Goal: Transaction & Acquisition: Purchase product/service

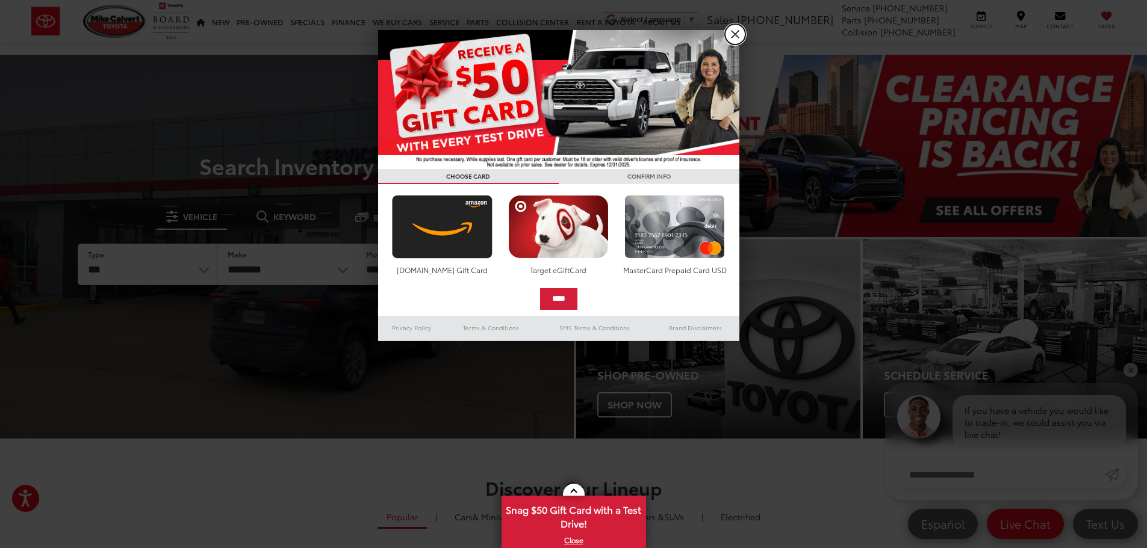
click at [735, 31] on link "X" at bounding box center [735, 34] width 20 height 20
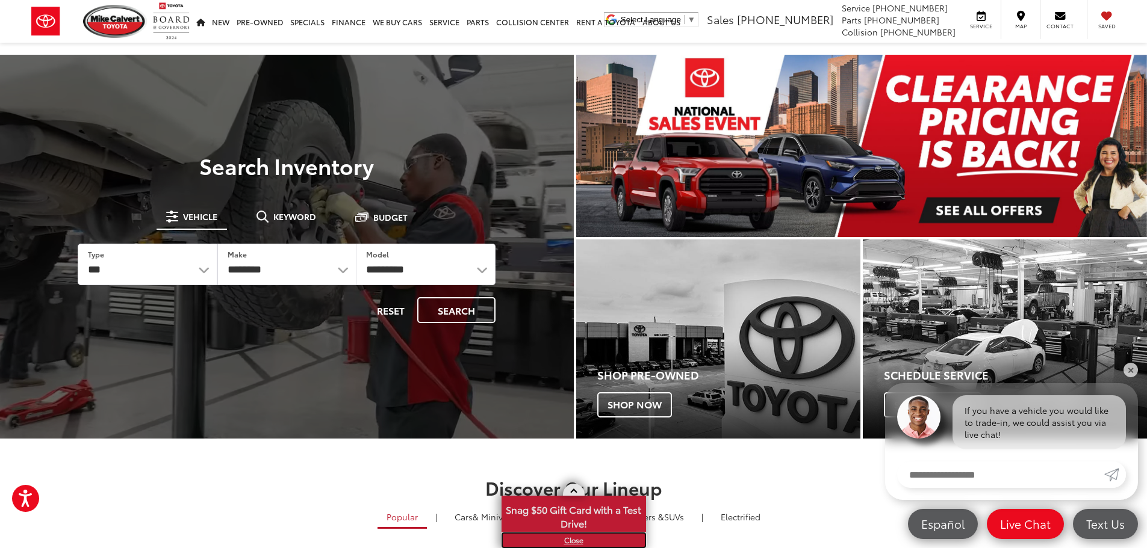
click at [569, 540] on link "X" at bounding box center [574, 540] width 142 height 13
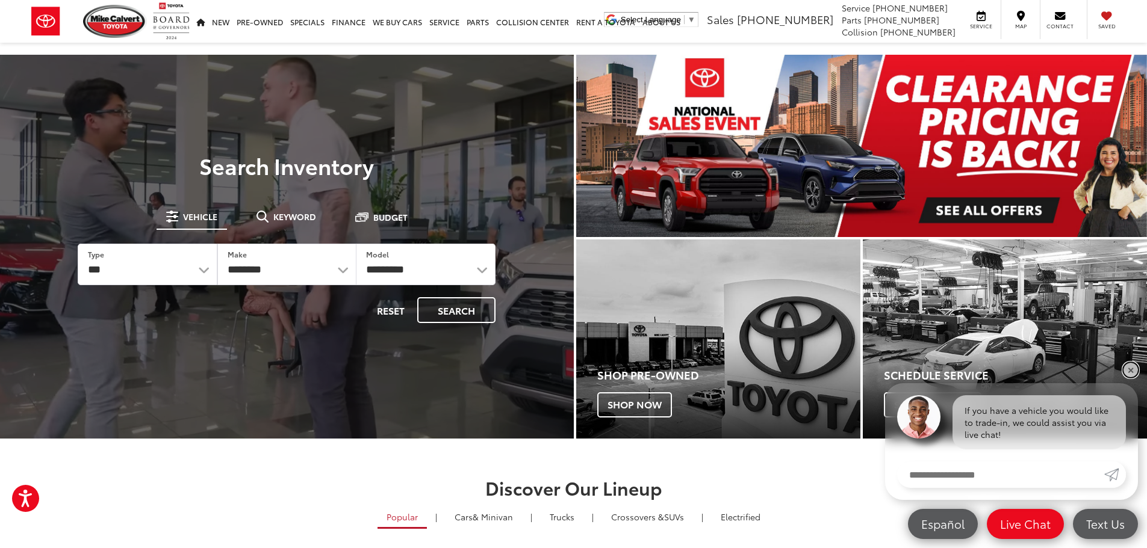
click at [1134, 365] on link "✕" at bounding box center [1130, 370] width 14 height 14
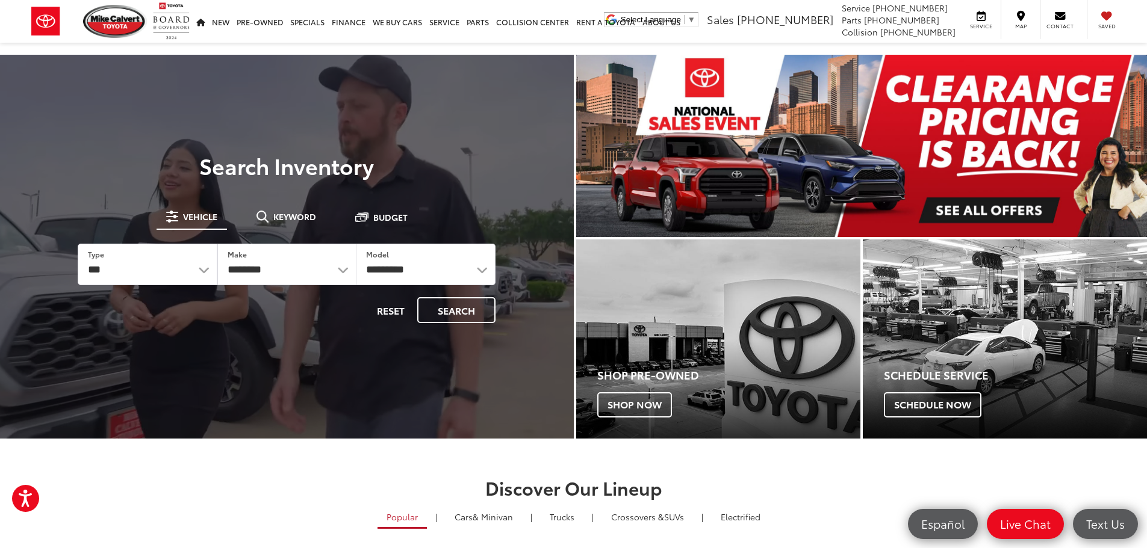
click at [970, 201] on img "carousel slide number 1 of 1" at bounding box center [861, 146] width 571 height 182
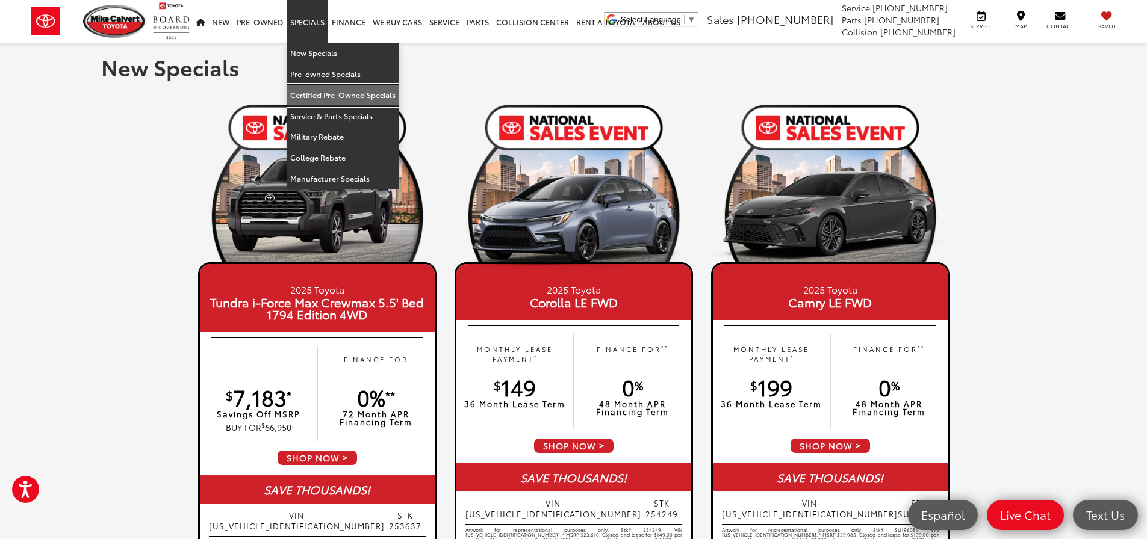
click at [348, 88] on link "Certified Pre-Owned Specials" at bounding box center [343, 95] width 113 height 21
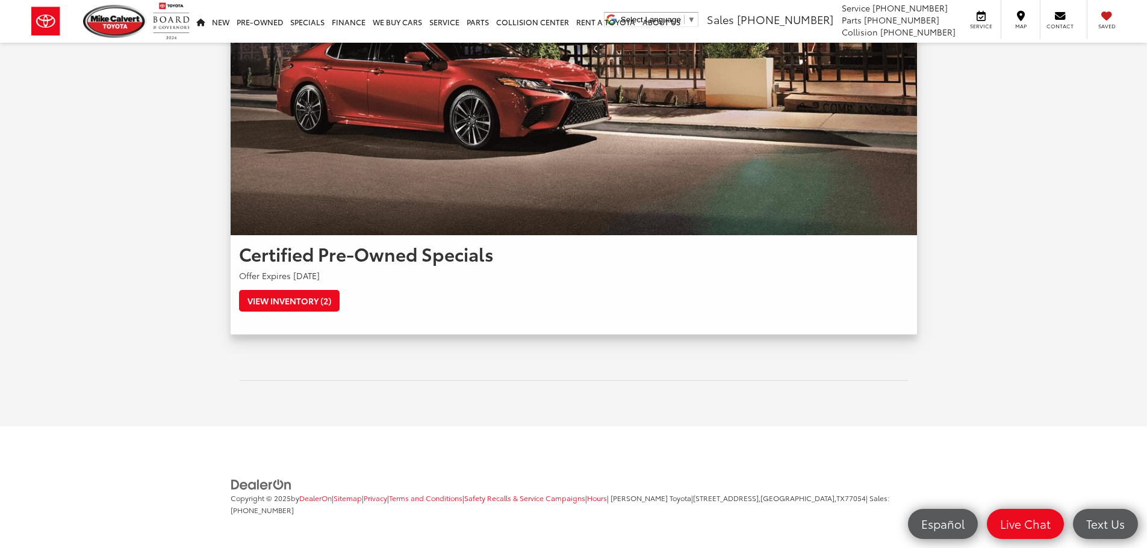
scroll to position [170, 0]
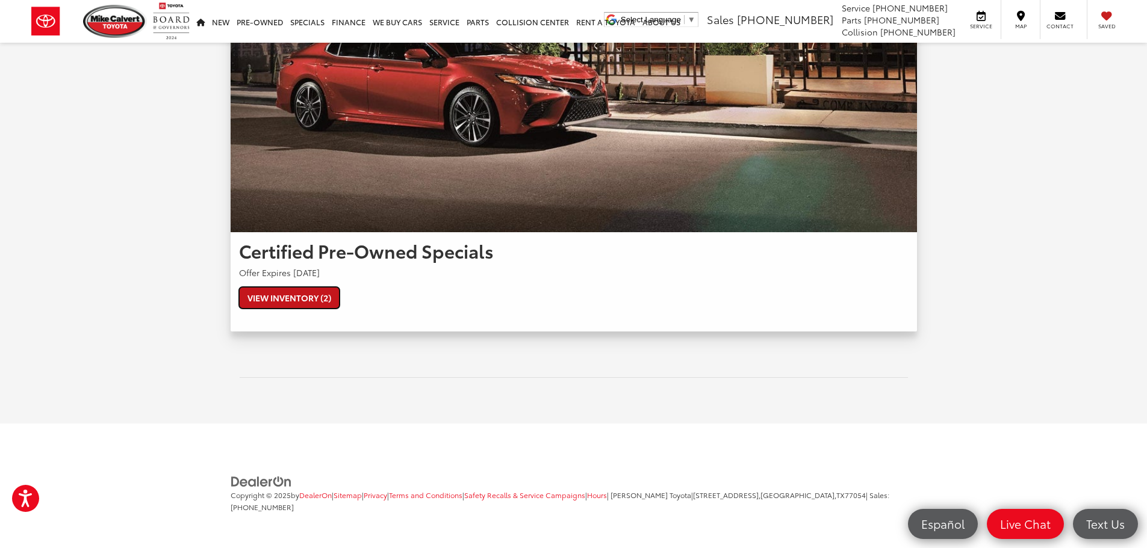
click at [326, 302] on link "View Inventory (2)" at bounding box center [289, 298] width 101 height 22
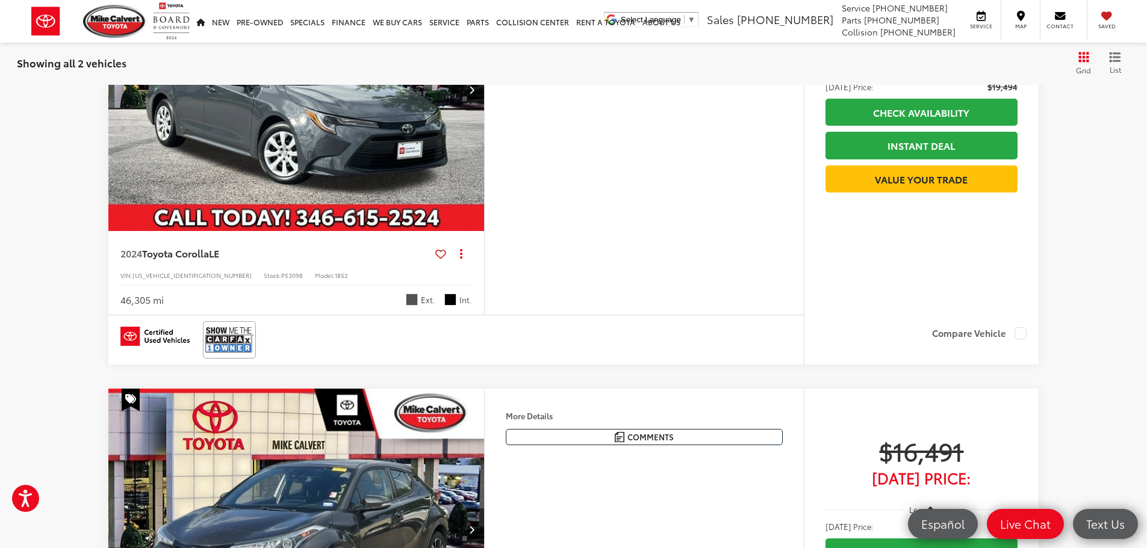
scroll to position [482, 0]
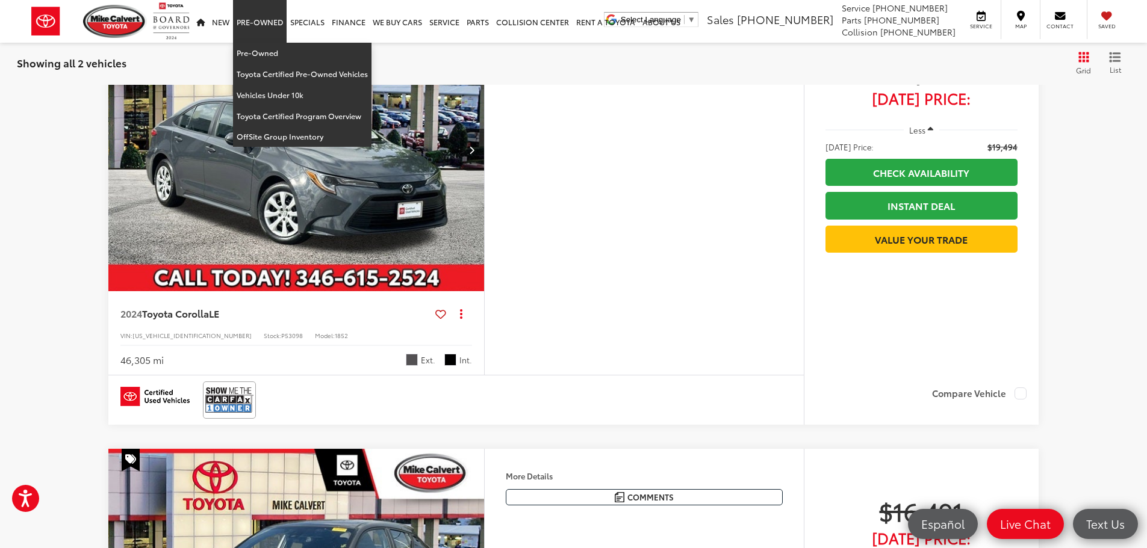
click at [252, 21] on link "Pre-Owned" at bounding box center [260, 21] width 54 height 43
click at [264, 58] on link "Pre-Owned" at bounding box center [302, 53] width 138 height 21
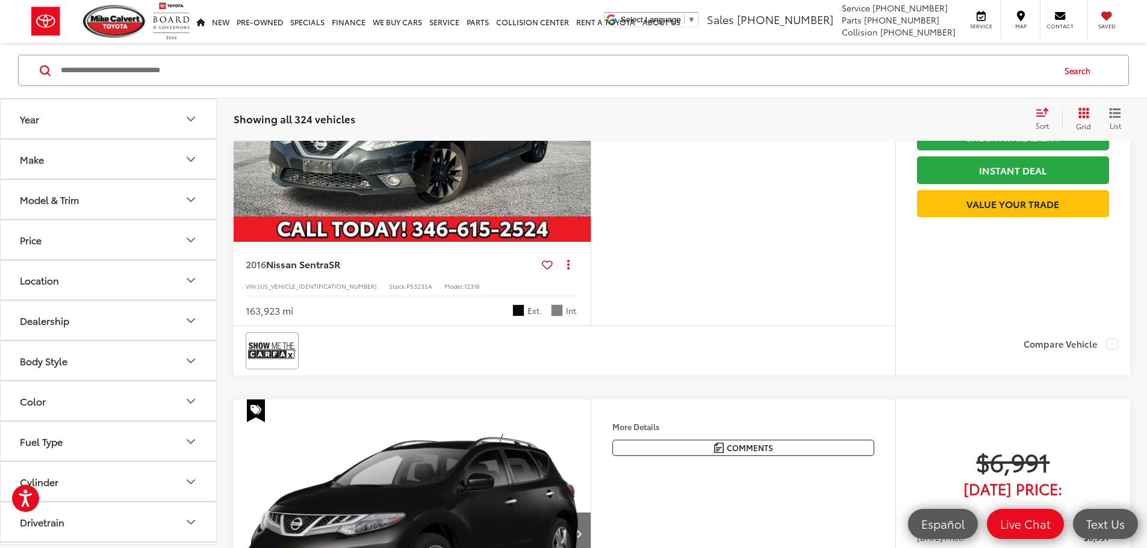
scroll to position [602, 0]
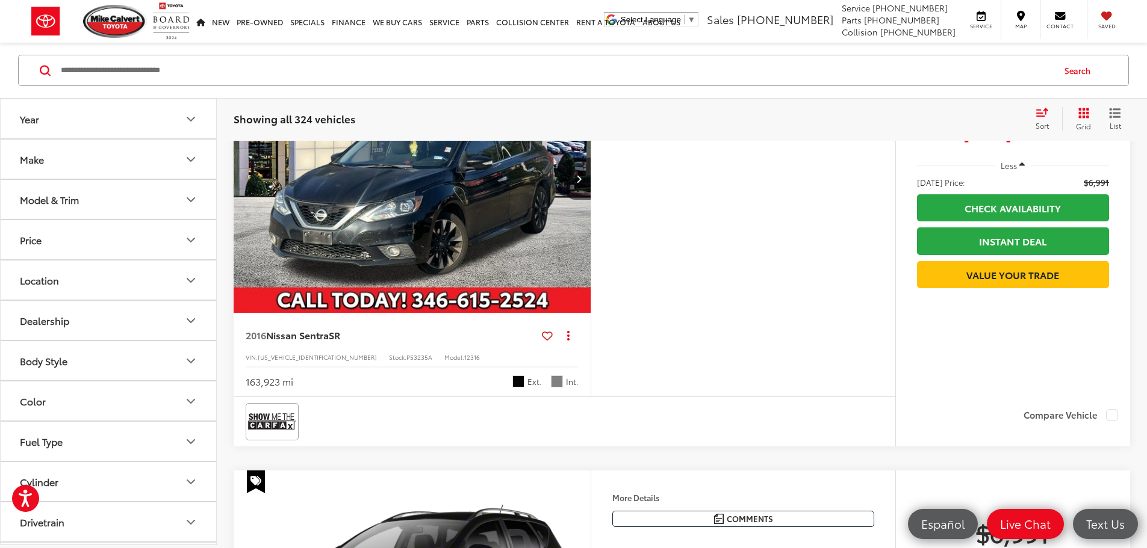
click at [1044, 118] on div "Sort" at bounding box center [1045, 119] width 33 height 24
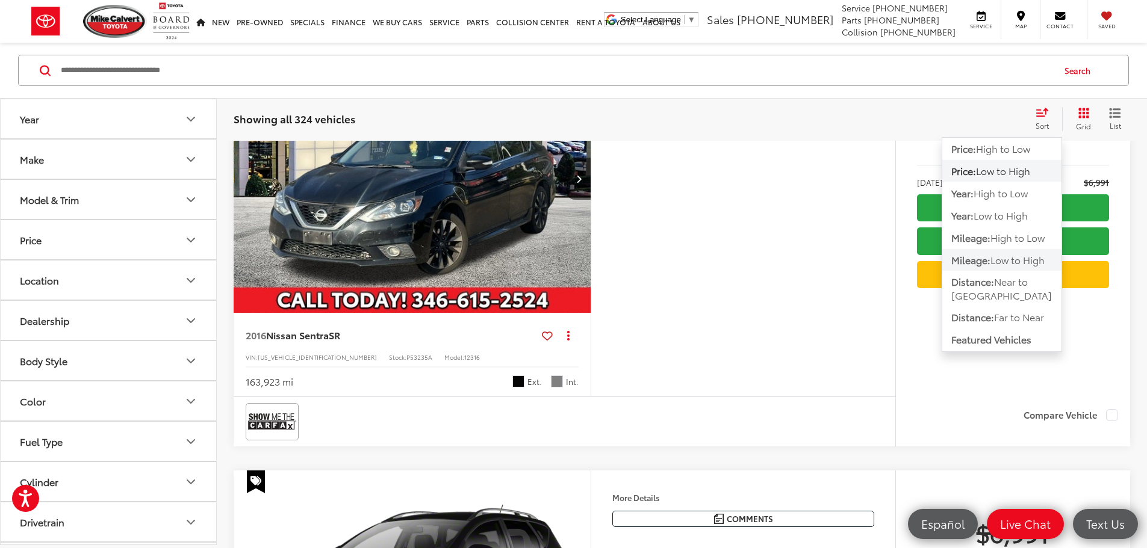
click at [994, 257] on span "Low to High" at bounding box center [1017, 260] width 54 height 14
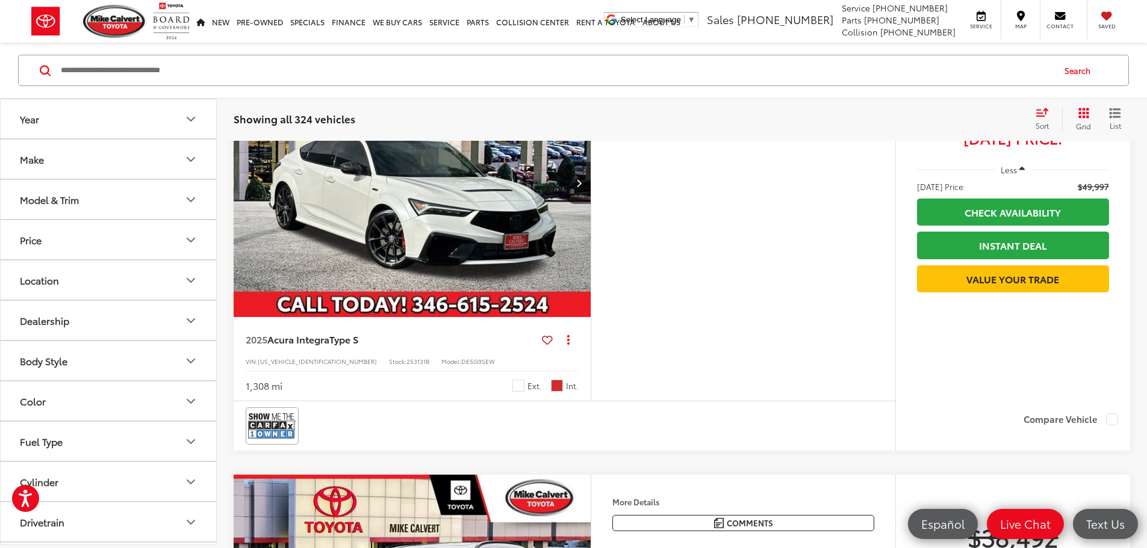
scroll to position [619, 0]
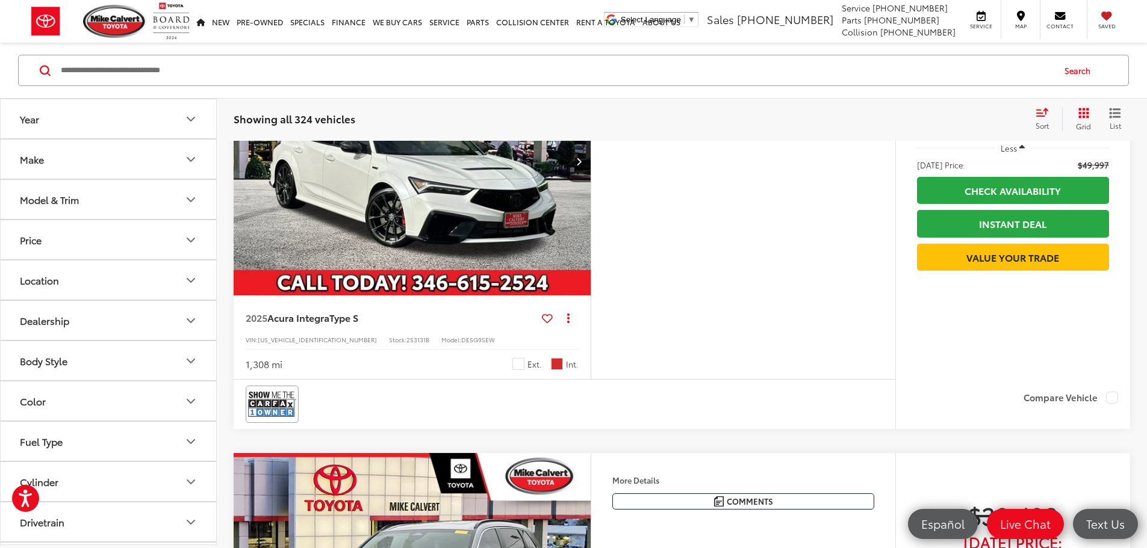
click at [515, 282] on img "2025 Acura Integra Type S 0" at bounding box center [412, 161] width 359 height 269
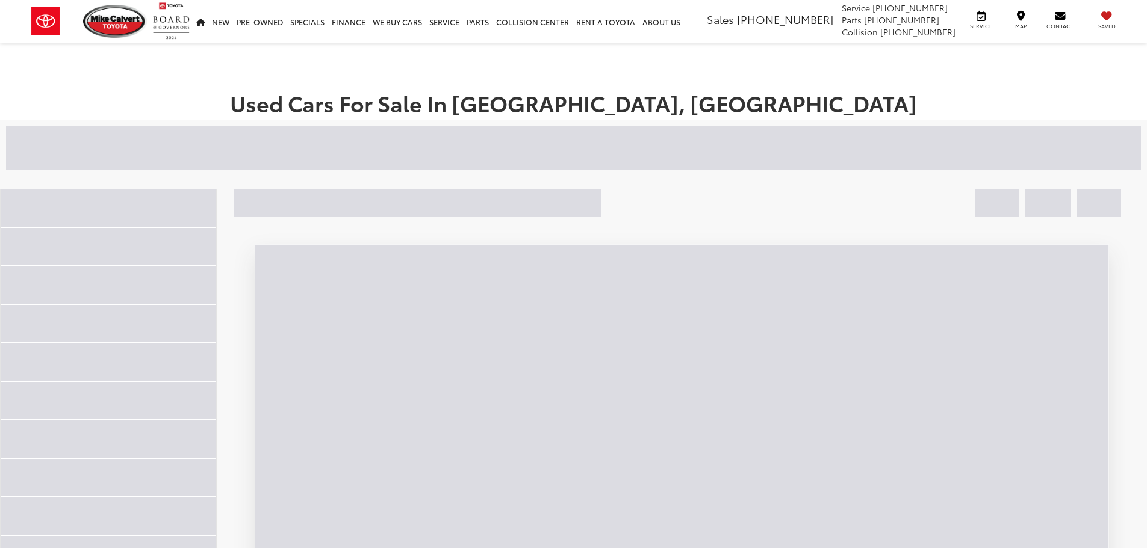
scroll to position [78, 0]
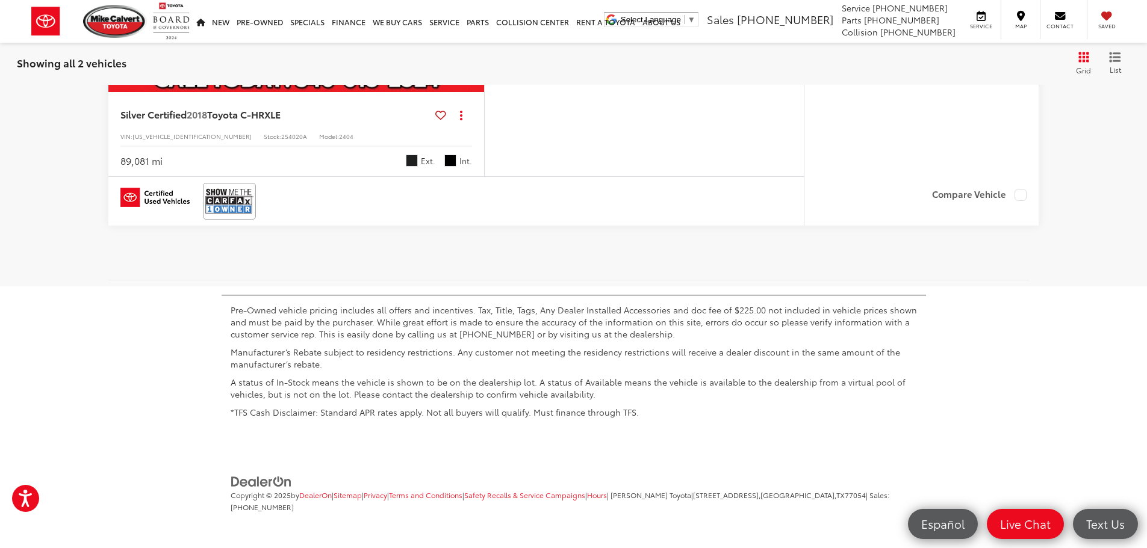
scroll to position [1275, 0]
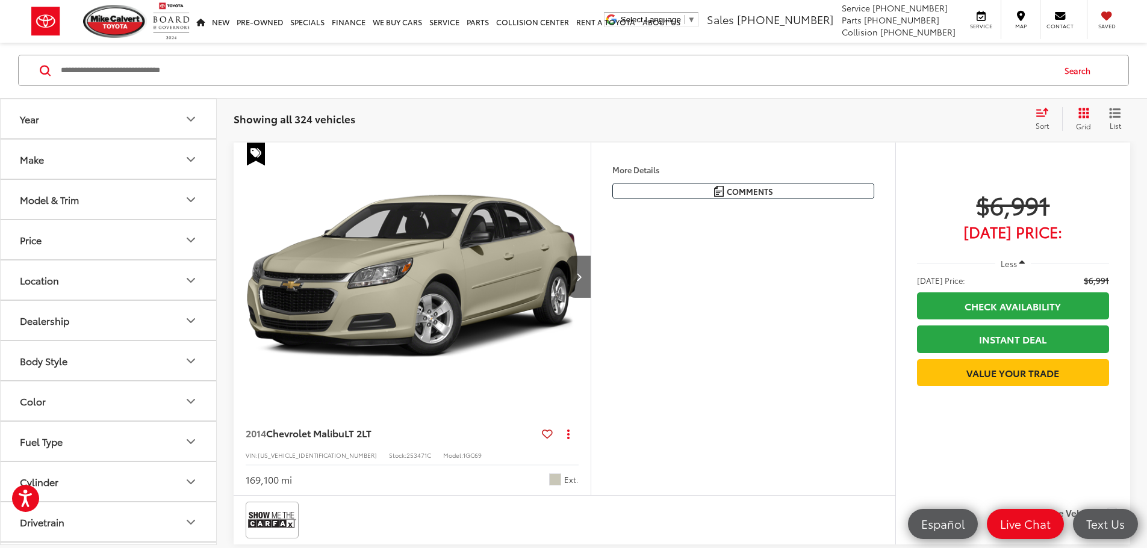
click at [1043, 116] on icon "Select sort value" at bounding box center [1042, 112] width 11 height 7
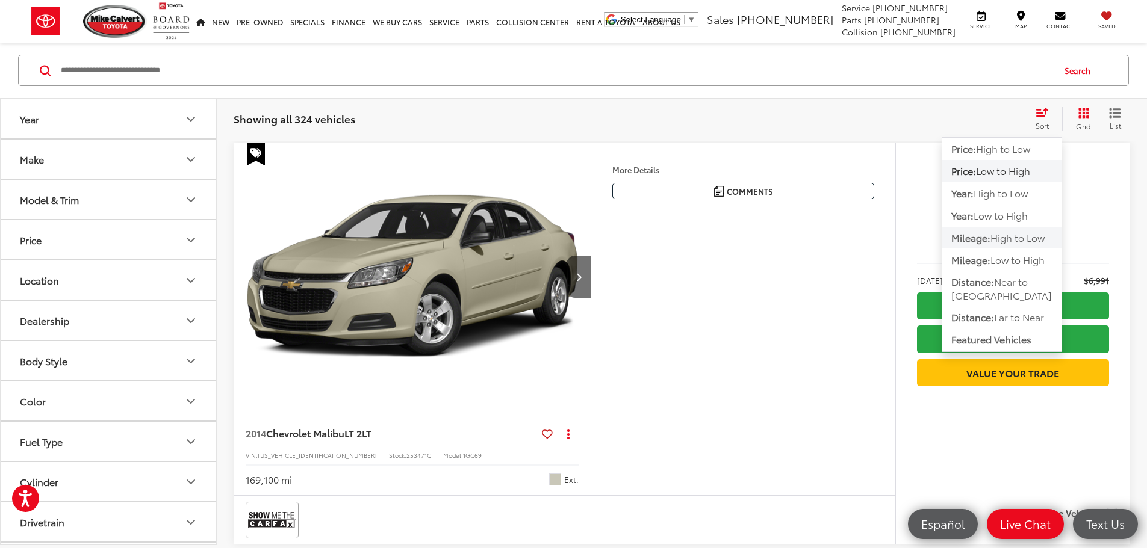
click at [1014, 243] on span "High to Low" at bounding box center [1017, 238] width 54 height 14
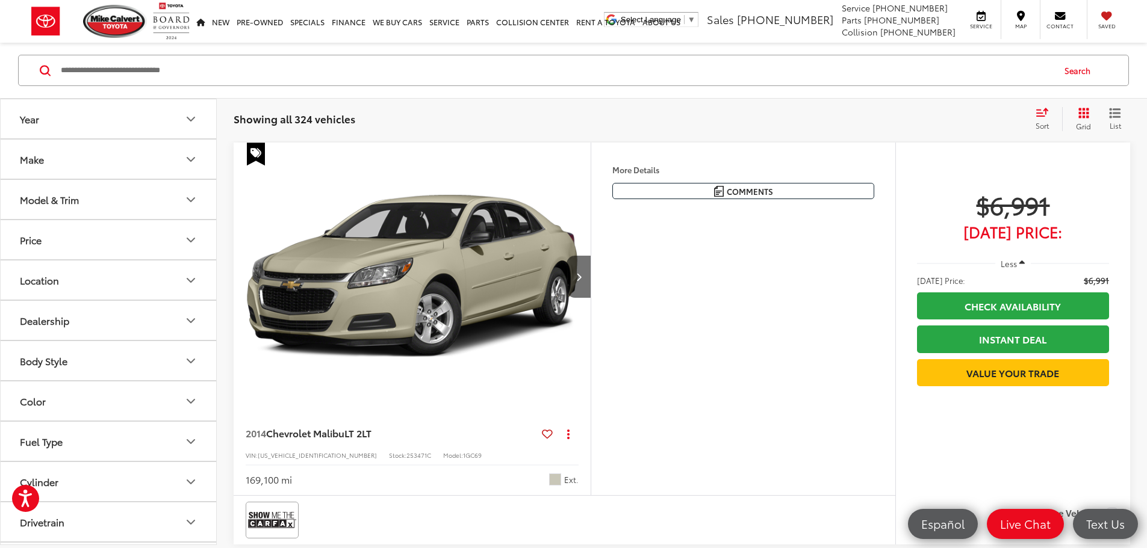
click at [1038, 116] on icon "Select sort value" at bounding box center [1042, 112] width 11 height 7
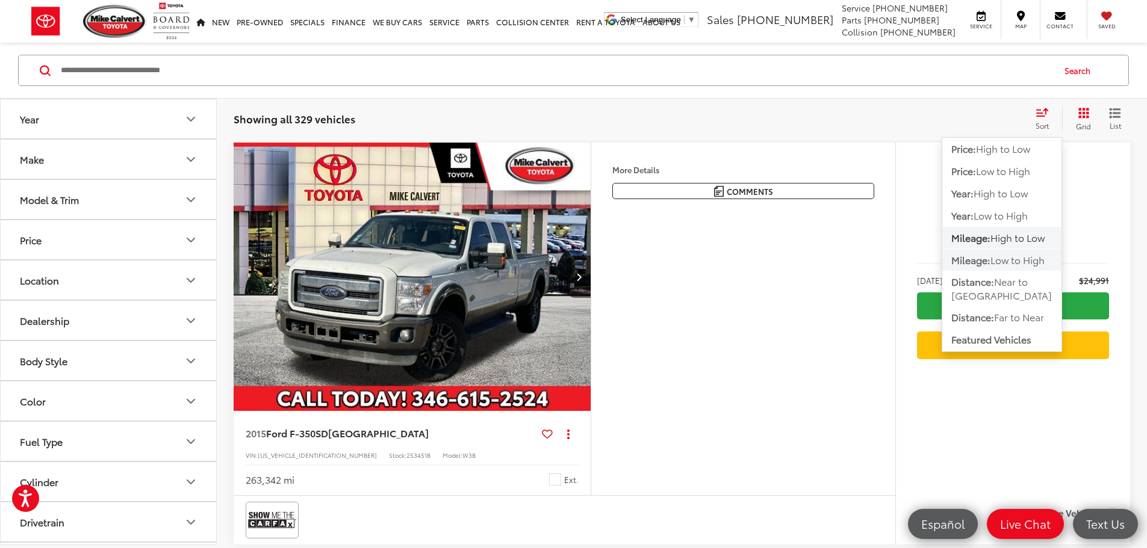
click at [1000, 265] on span "Low to High" at bounding box center [1017, 260] width 54 height 14
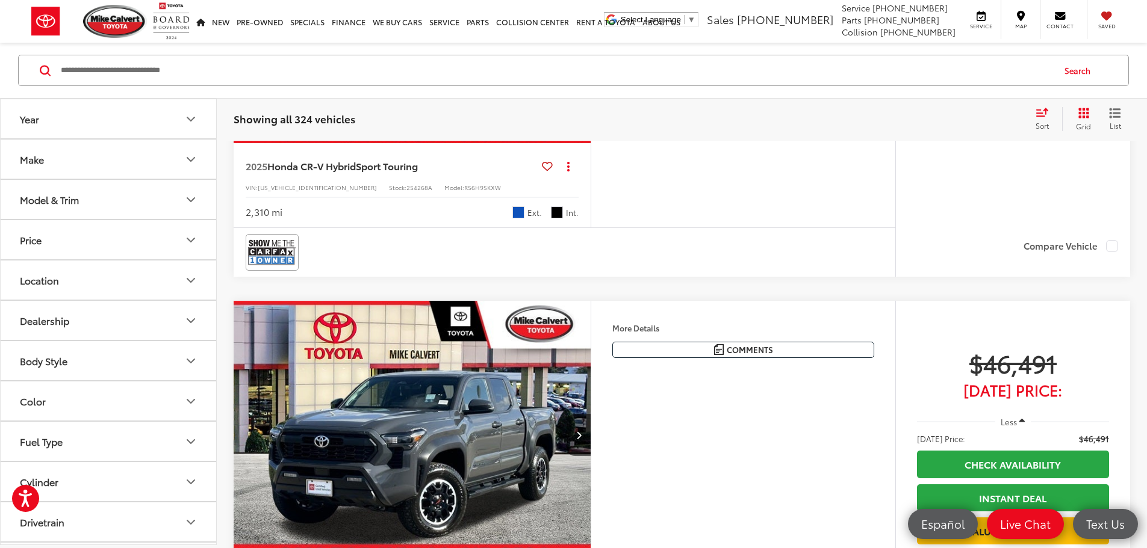
scroll to position [1041, 0]
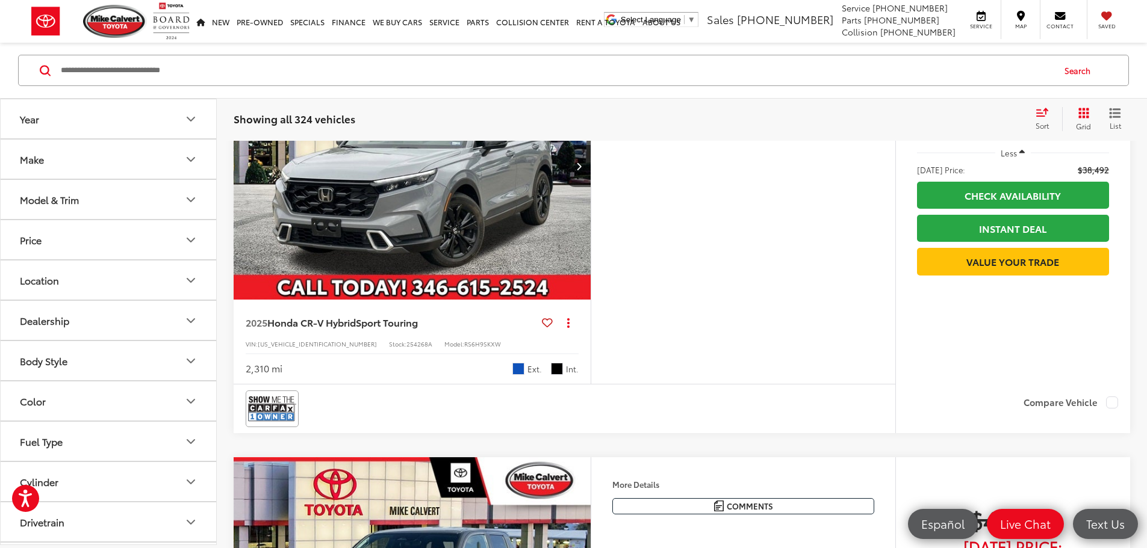
click at [1027, 119] on div "test Sort Price: High to Low Price: Low to High Year: High to Low Year: Low to …" at bounding box center [1077, 119] width 105 height 24
click at [1034, 120] on div "Sort" at bounding box center [1045, 119] width 33 height 24
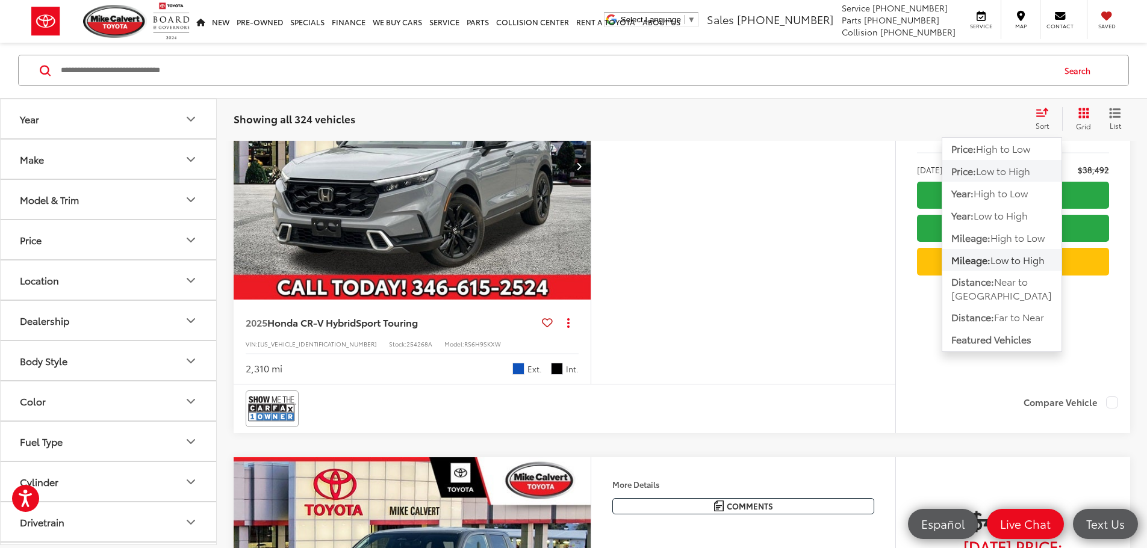
click at [1006, 170] on span "Low to High" at bounding box center [1003, 171] width 54 height 14
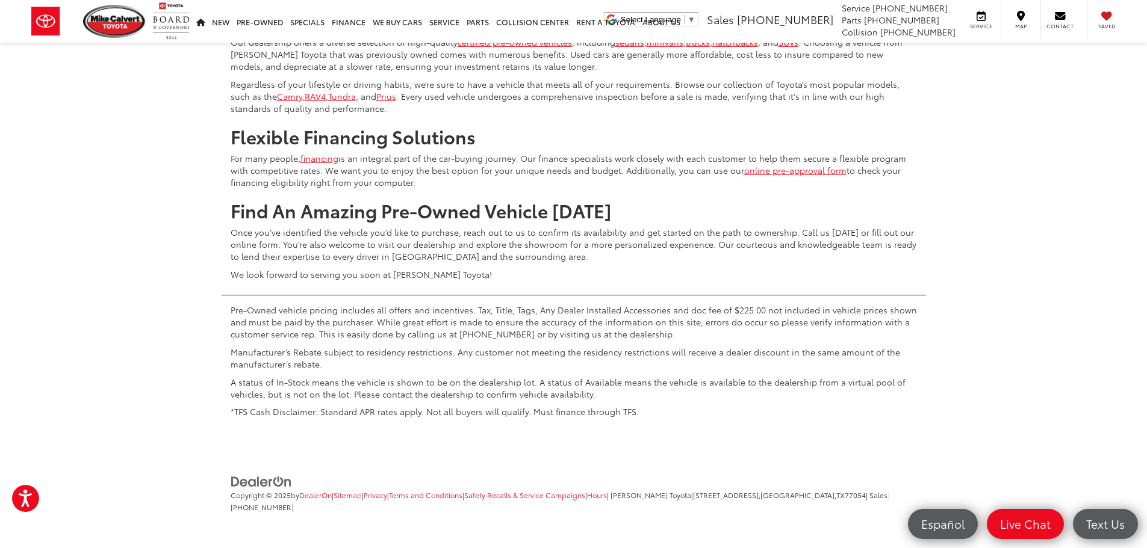
scroll to position [5736, 0]
click at [1090, 22] on button "Show: 48" at bounding box center [1096, 12] width 65 height 22
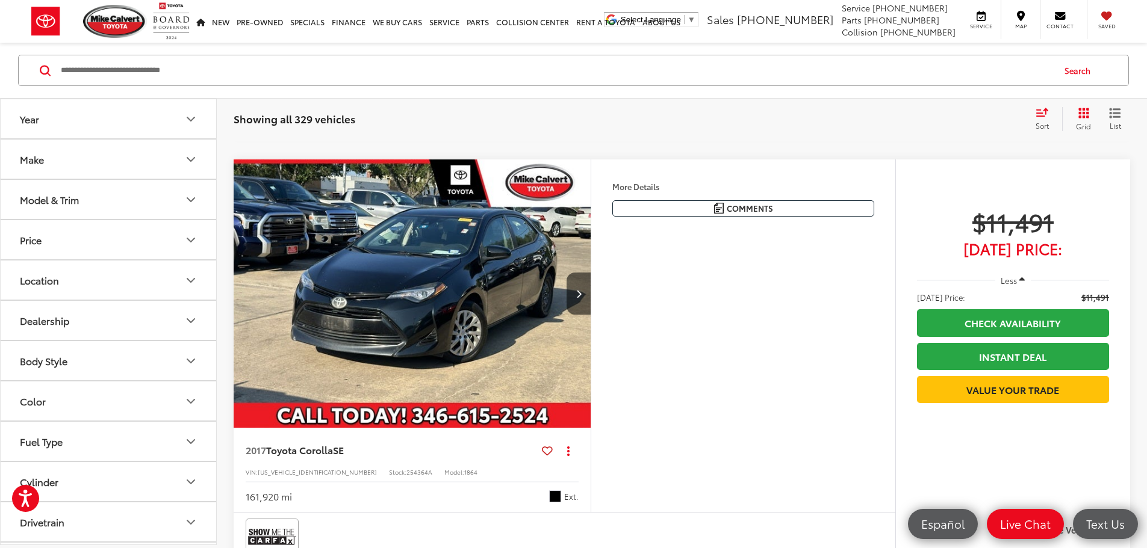
scroll to position [8505, 0]
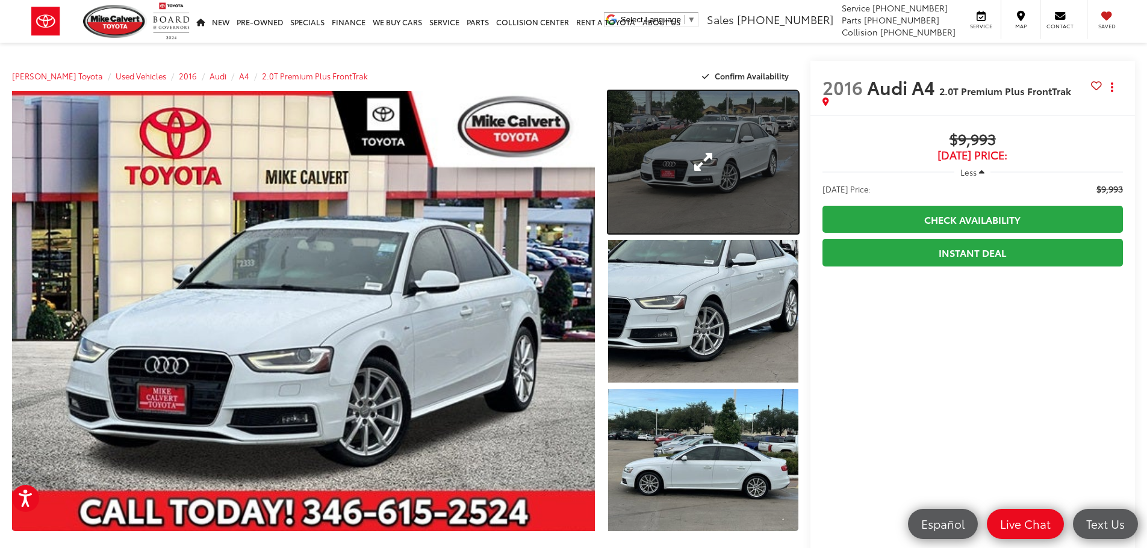
click at [727, 177] on link "Expand Photo 1" at bounding box center [703, 162] width 190 height 143
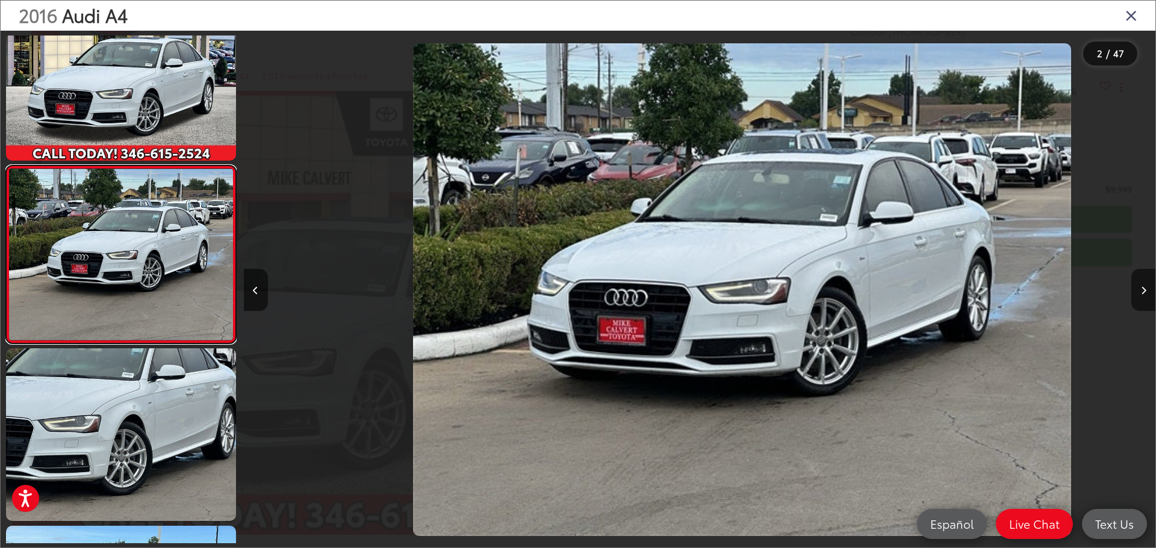
scroll to position [0, 911]
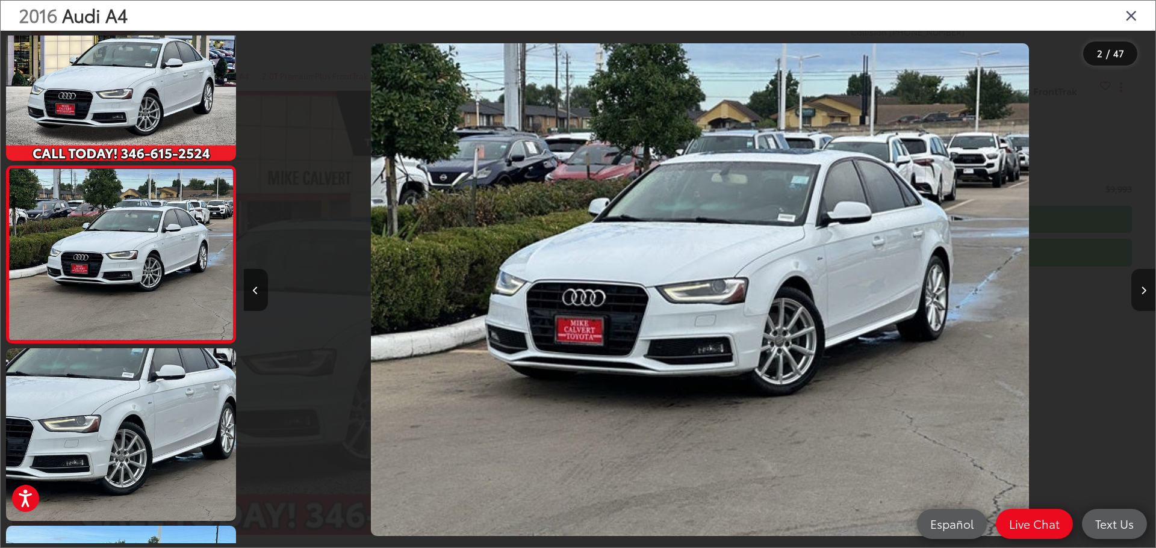
click at [1142, 289] on icon "Next image" at bounding box center [1143, 291] width 5 height 8
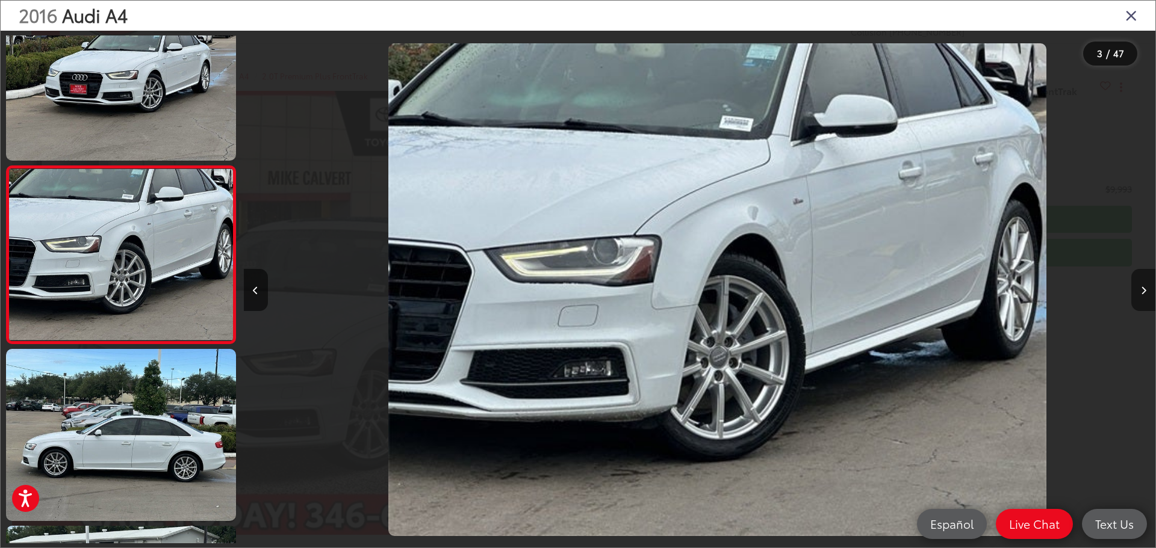
scroll to position [0, 1823]
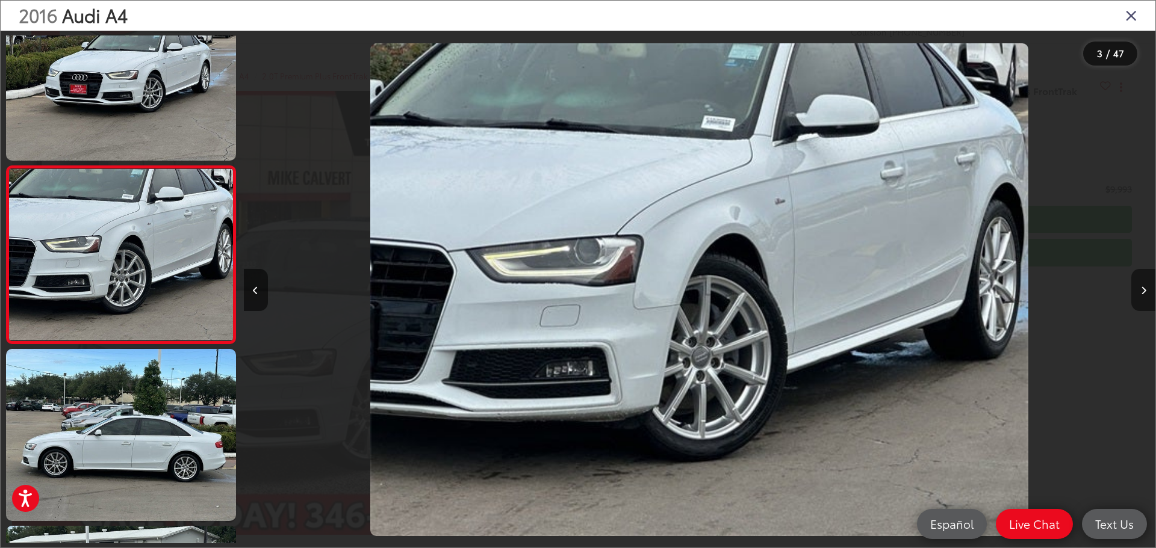
click at [1142, 289] on icon "Next image" at bounding box center [1143, 291] width 5 height 8
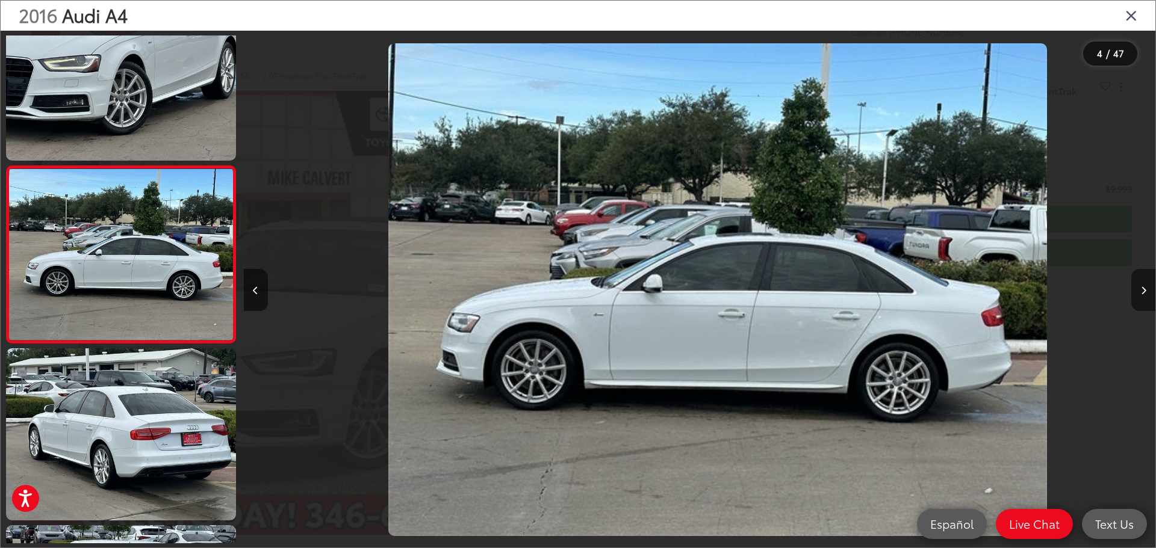
scroll to position [0, 2735]
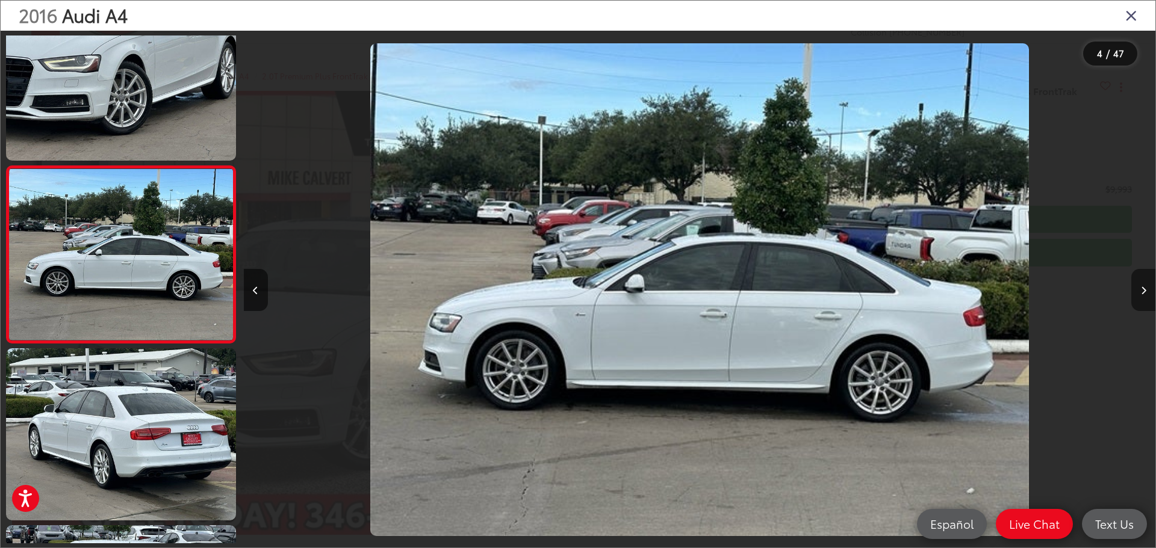
click at [1142, 289] on icon "Next image" at bounding box center [1143, 291] width 5 height 8
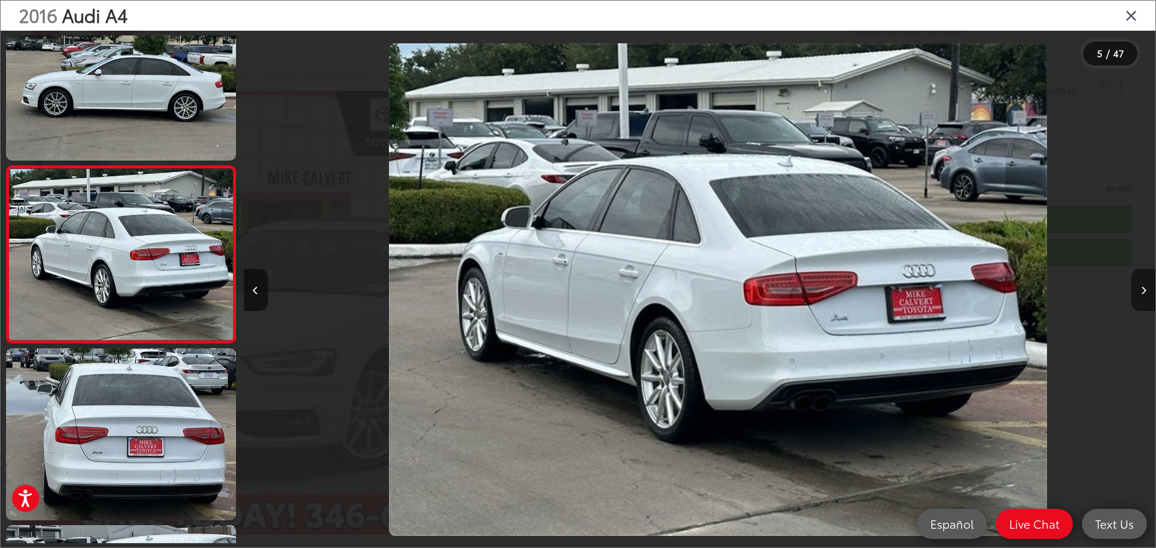
scroll to position [0, 3647]
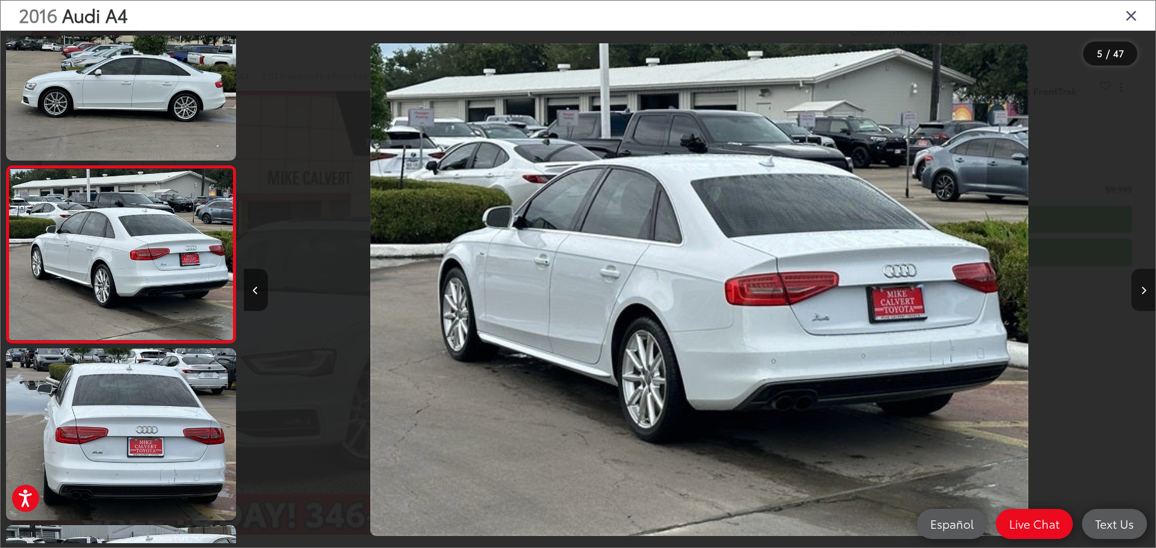
click at [1142, 289] on icon "Next image" at bounding box center [1143, 291] width 5 height 8
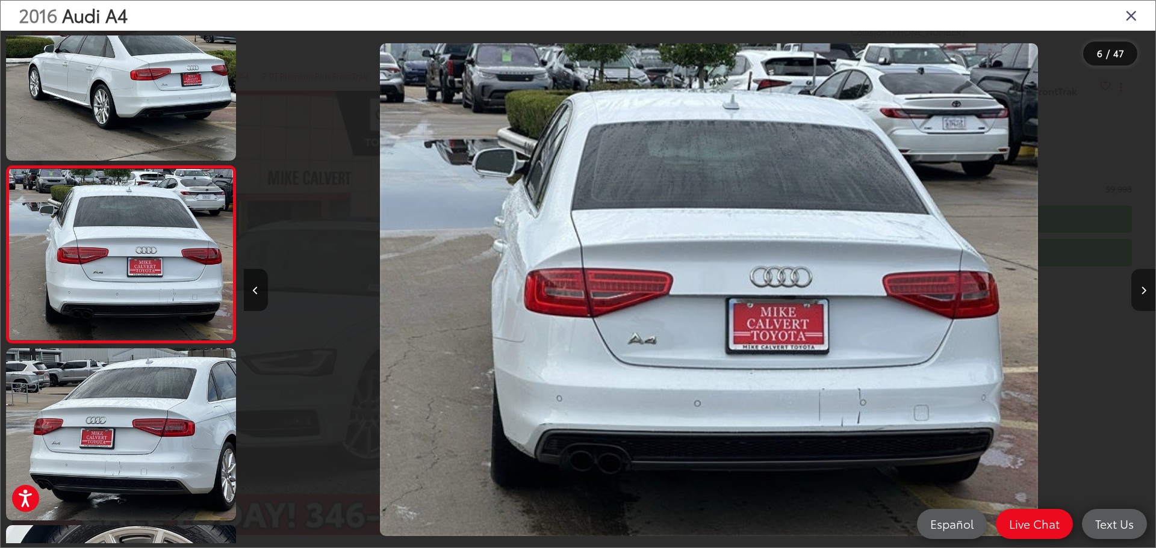
scroll to position [0, 4558]
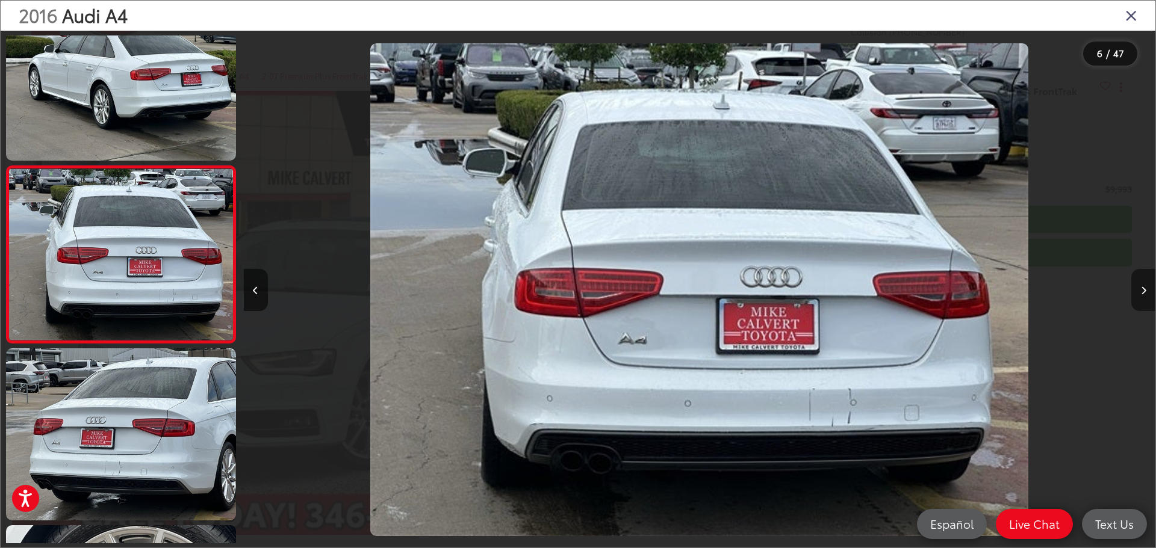
click at [1142, 291] on icon "Next image" at bounding box center [1143, 291] width 5 height 8
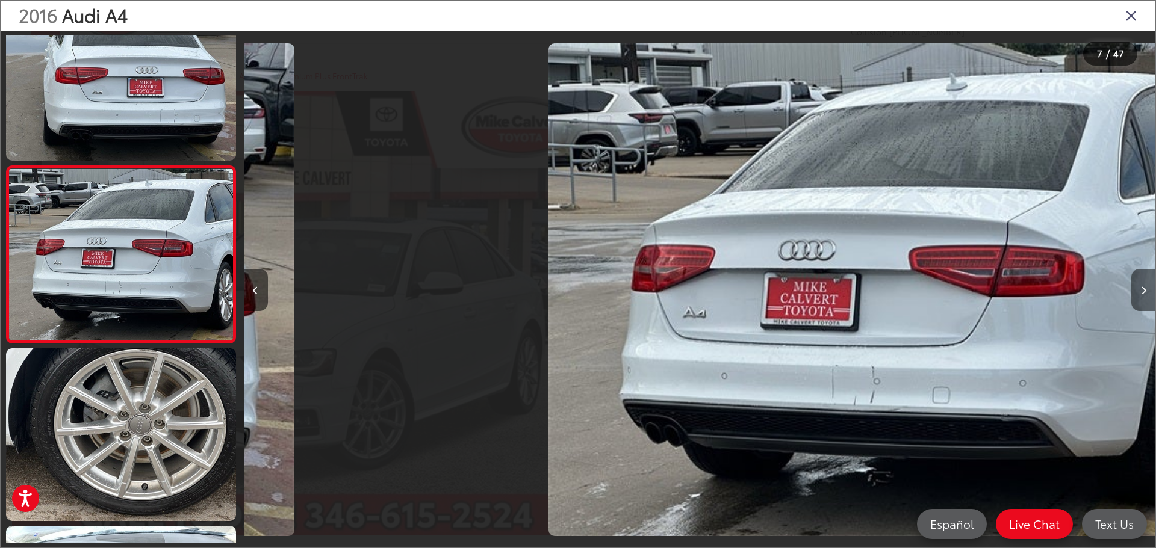
scroll to position [0, 5469]
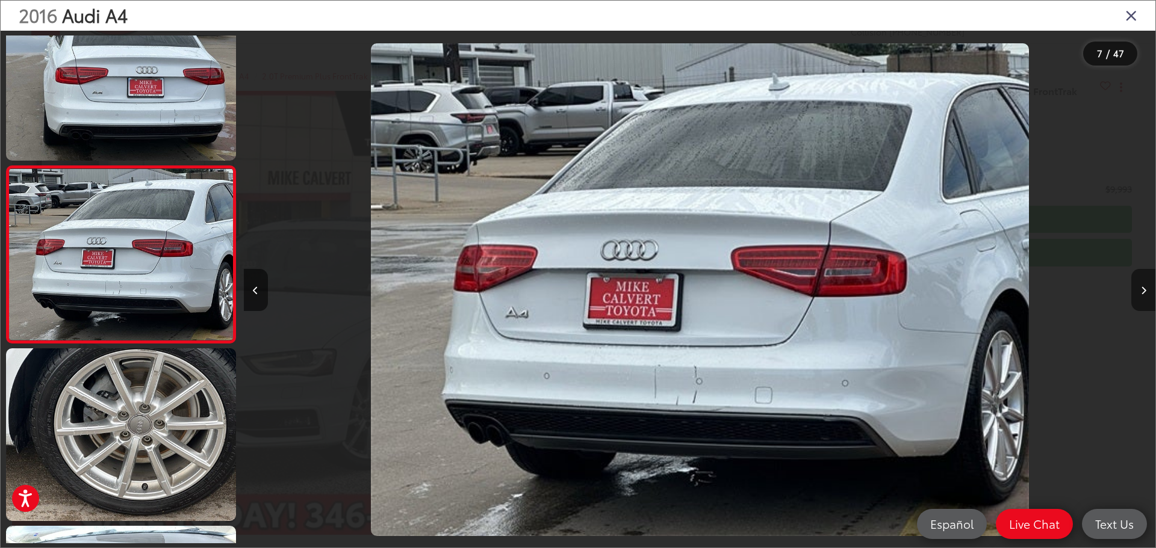
click at [1142, 291] on icon "Next image" at bounding box center [1143, 291] width 5 height 8
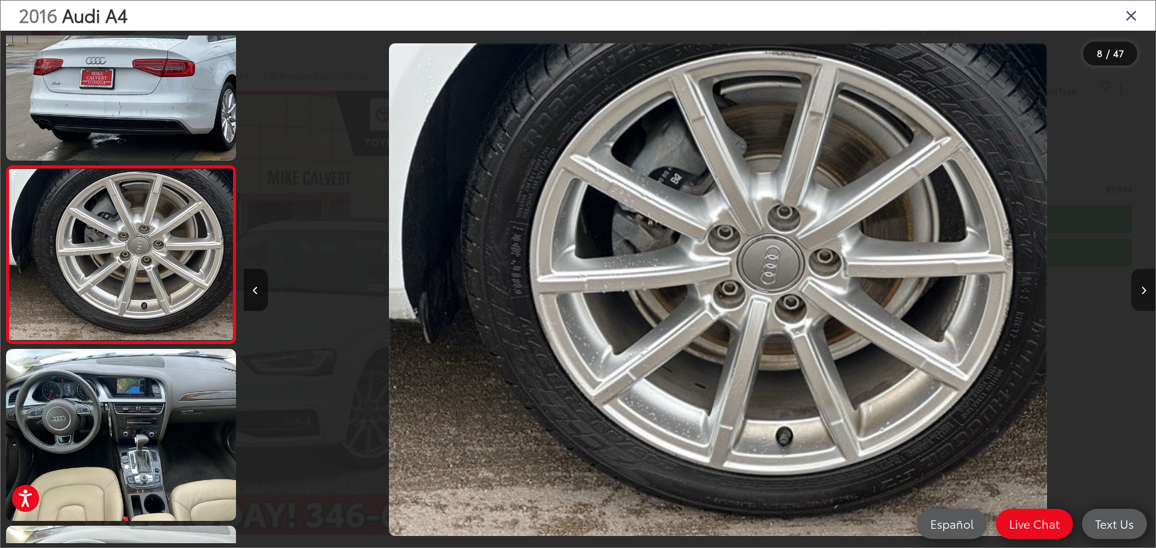
scroll to position [0, 6381]
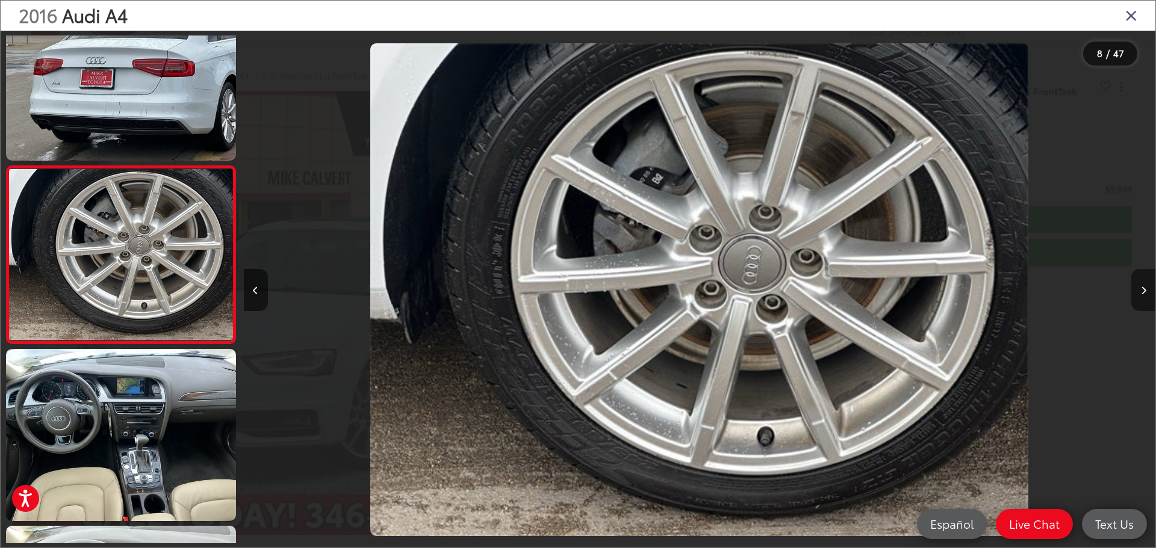
click at [1142, 291] on icon "Next image" at bounding box center [1143, 291] width 5 height 8
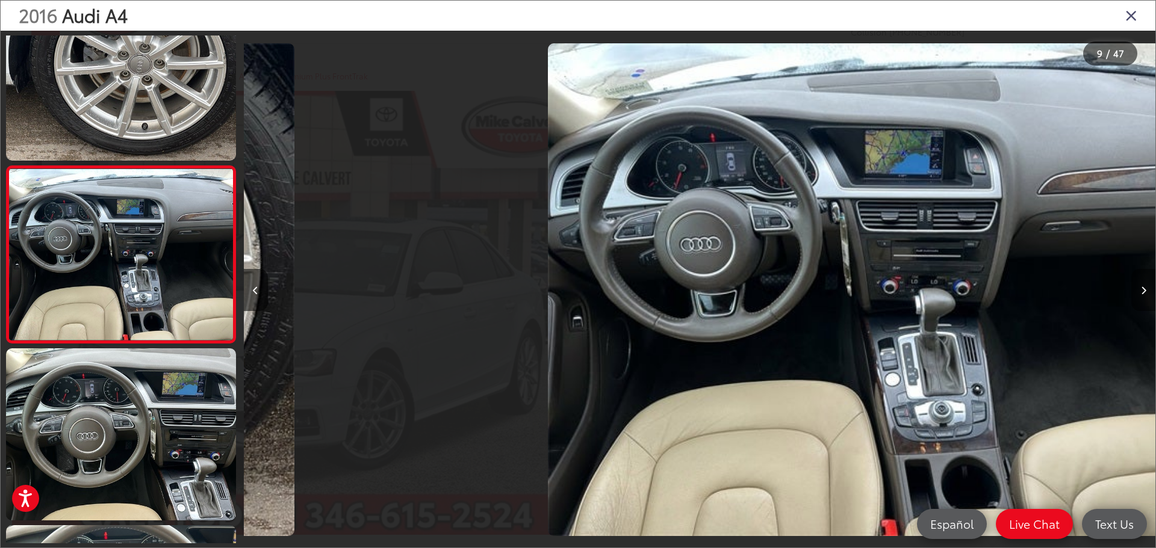
scroll to position [0, 7293]
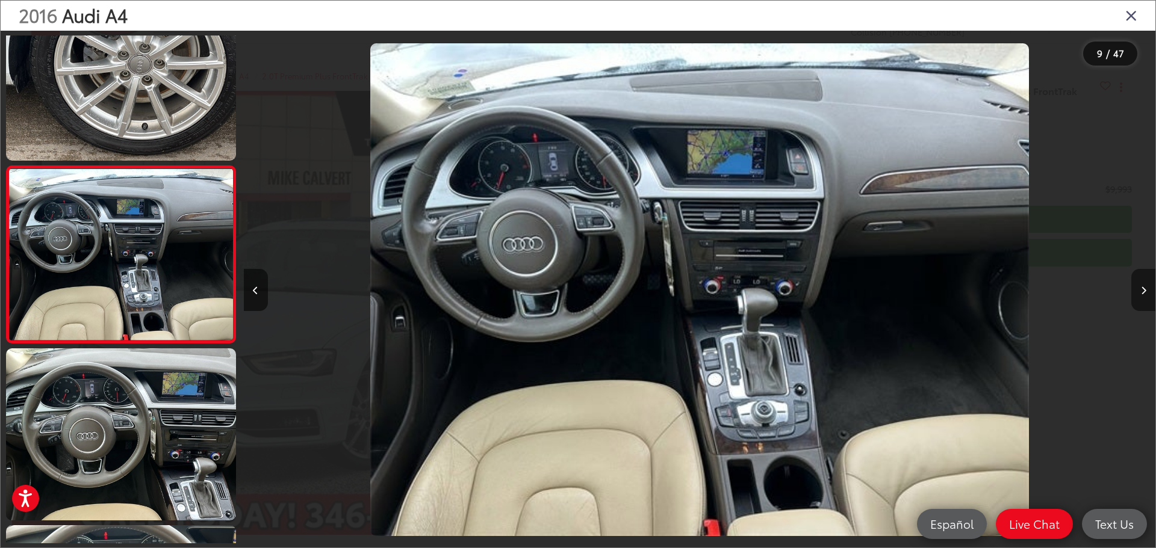
click at [1142, 291] on icon "Next image" at bounding box center [1143, 291] width 5 height 8
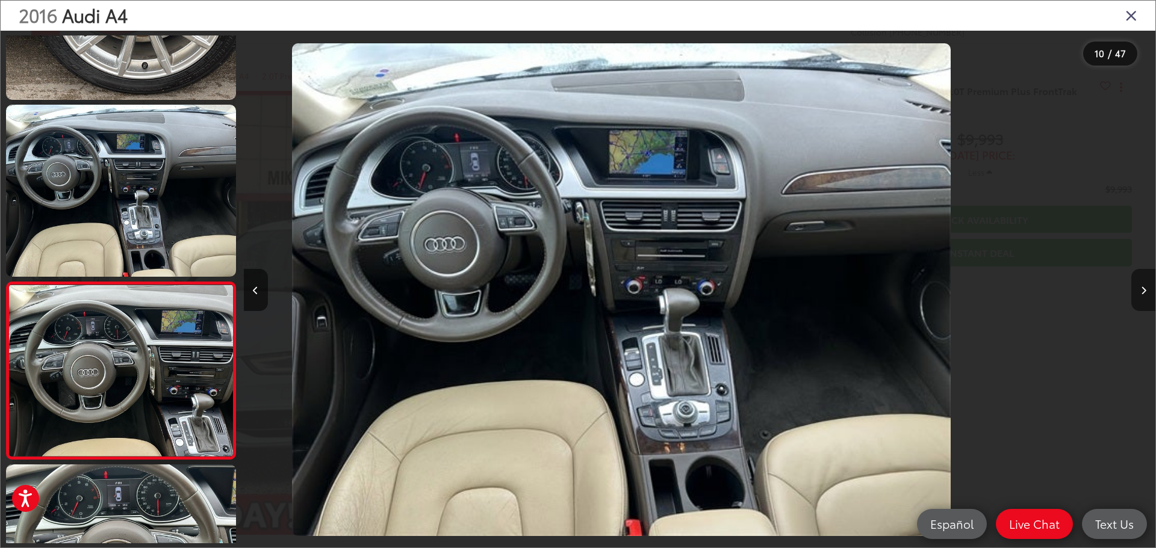
scroll to position [0, 0]
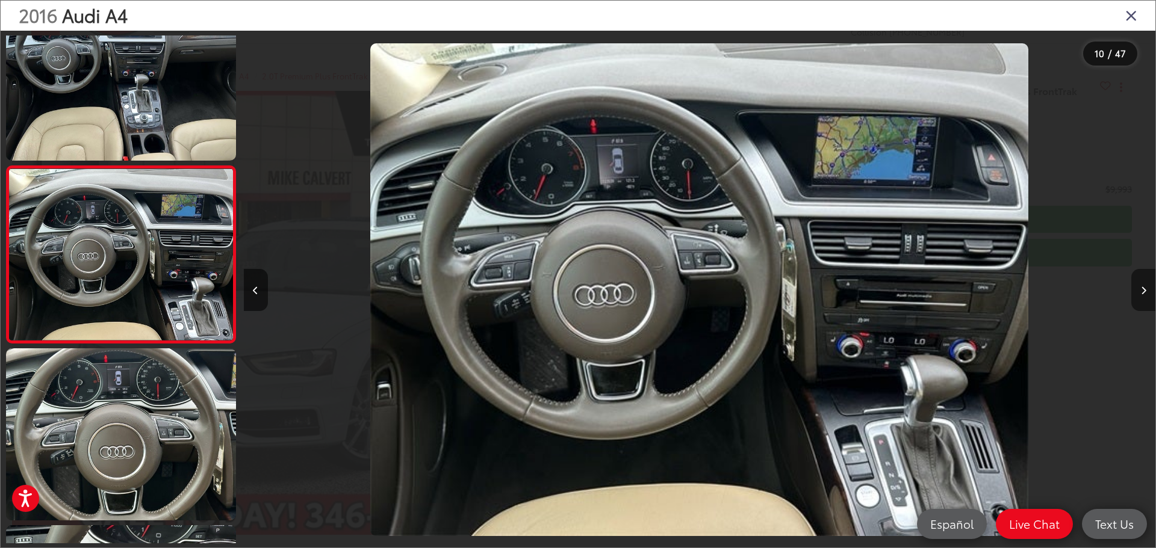
click at [1142, 291] on icon "Next image" at bounding box center [1143, 291] width 5 height 8
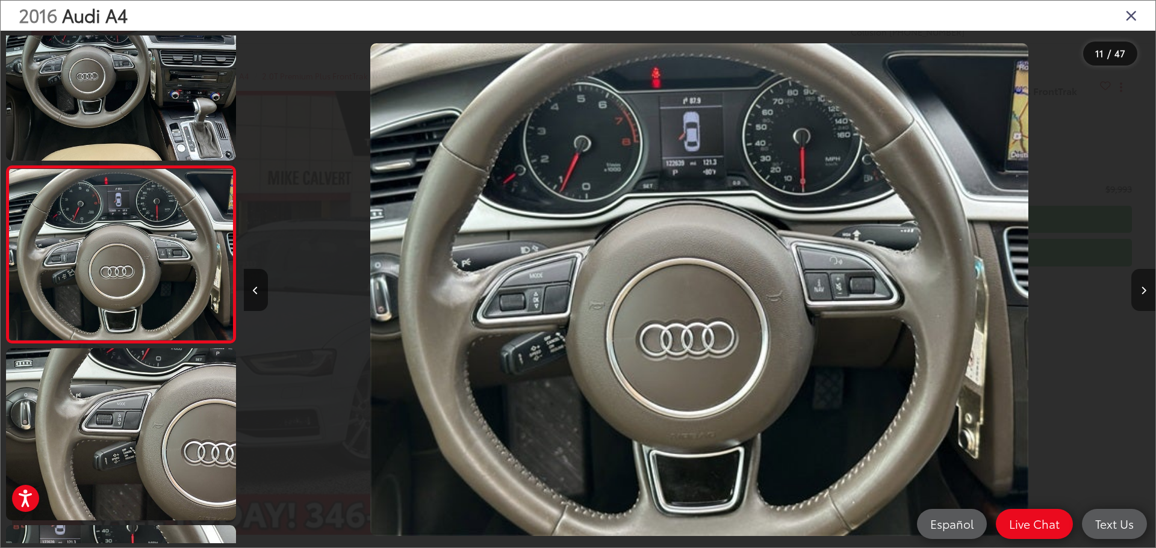
click at [1142, 291] on icon "Next image" at bounding box center [1143, 291] width 5 height 8
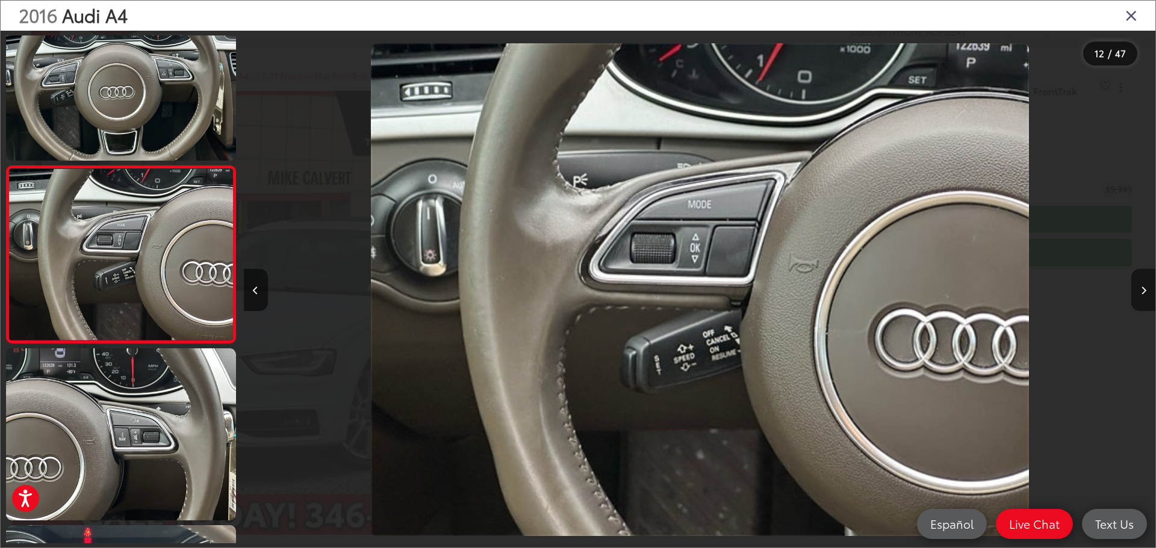
click at [1142, 291] on icon "Next image" at bounding box center [1143, 291] width 5 height 8
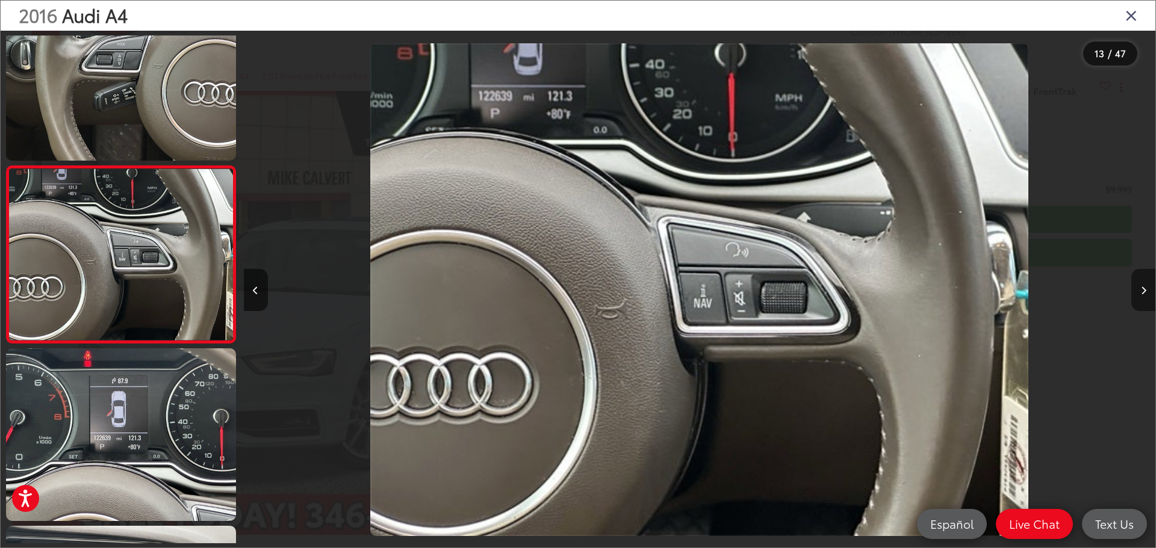
click at [1145, 296] on button "Next image" at bounding box center [1143, 290] width 24 height 42
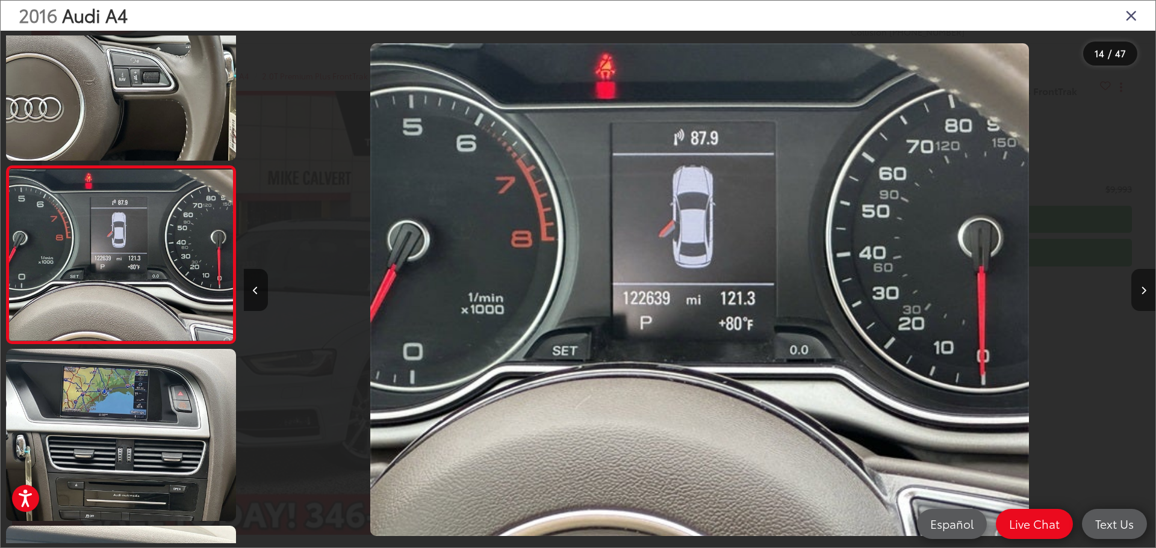
click at [1144, 294] on icon "Next image" at bounding box center [1143, 291] width 5 height 8
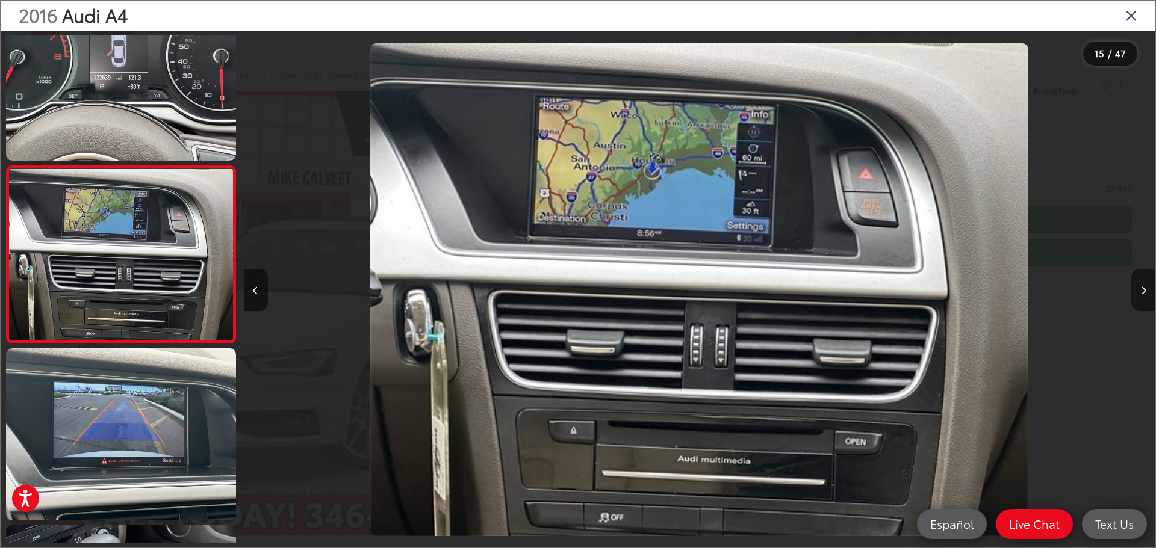
click at [1144, 294] on icon "Next image" at bounding box center [1143, 291] width 5 height 8
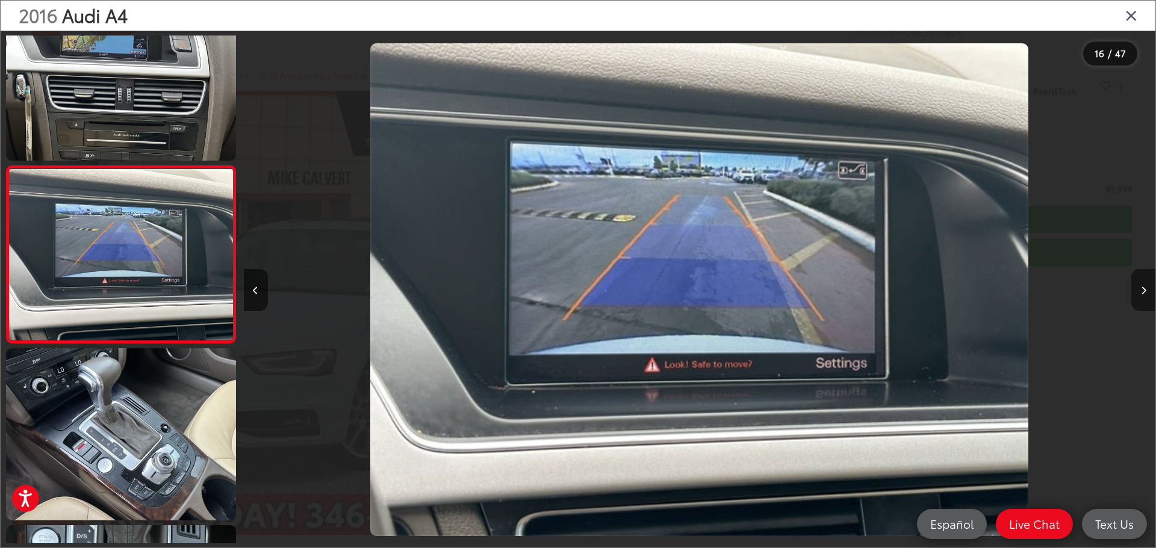
click at [1144, 294] on icon "Next image" at bounding box center [1143, 291] width 5 height 8
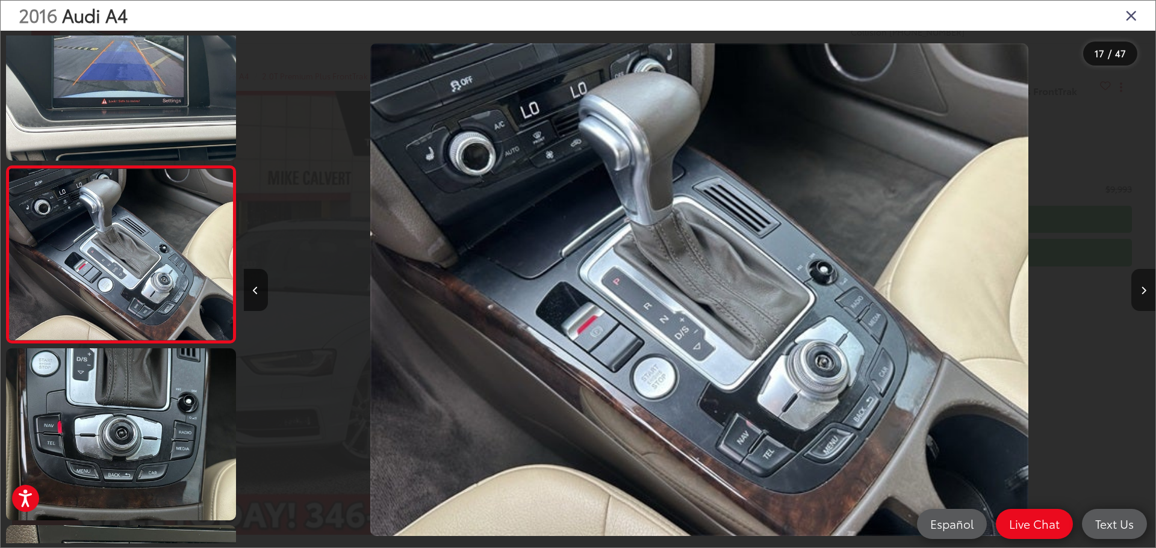
click at [1140, 296] on button "Next image" at bounding box center [1143, 290] width 24 height 42
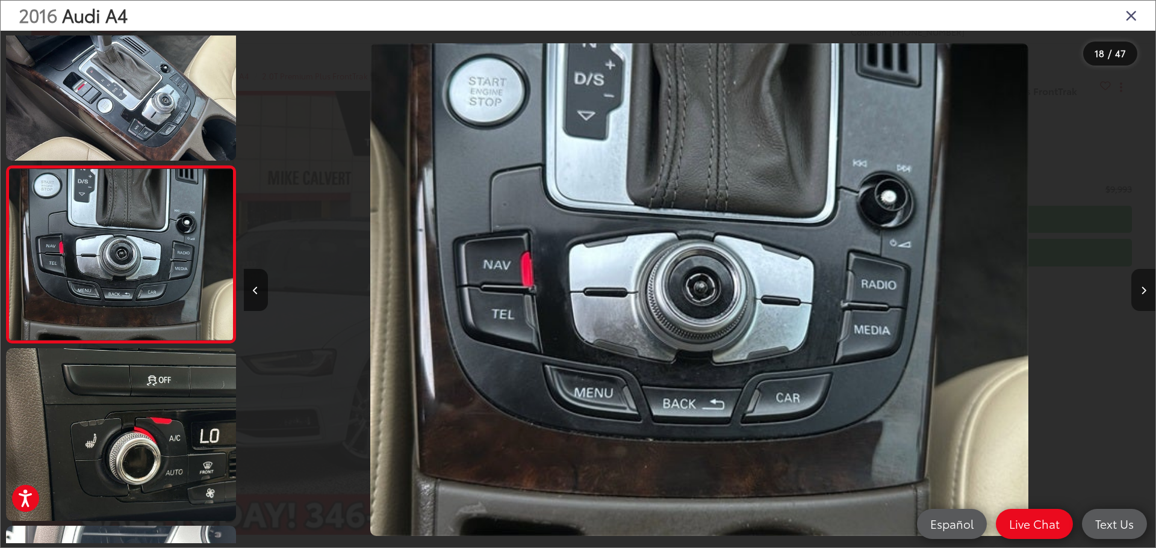
click at [1140, 296] on button "Next image" at bounding box center [1143, 290] width 24 height 42
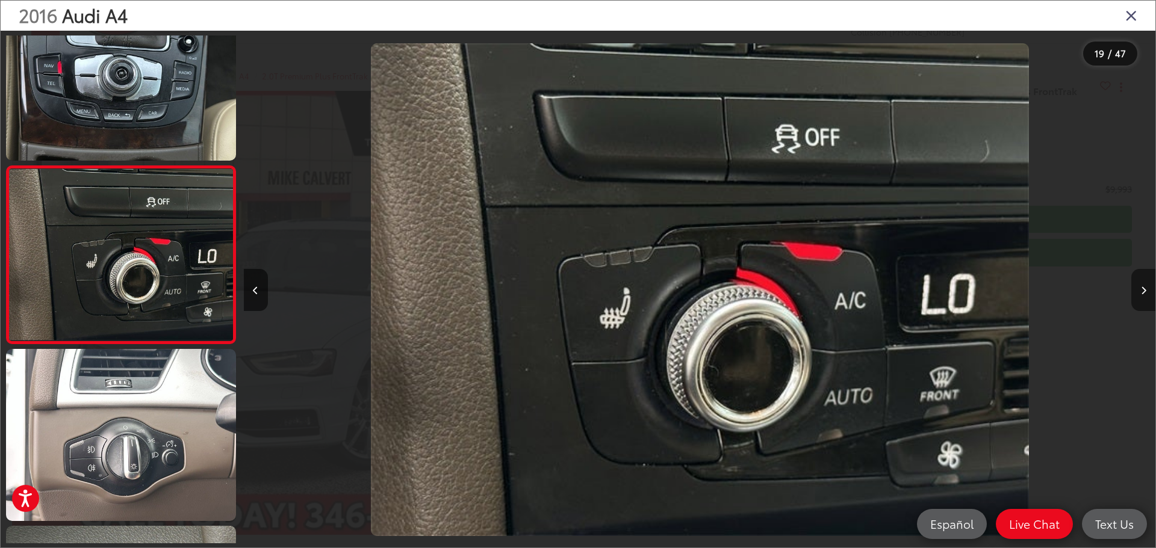
click at [1140, 296] on button "Next image" at bounding box center [1143, 290] width 24 height 42
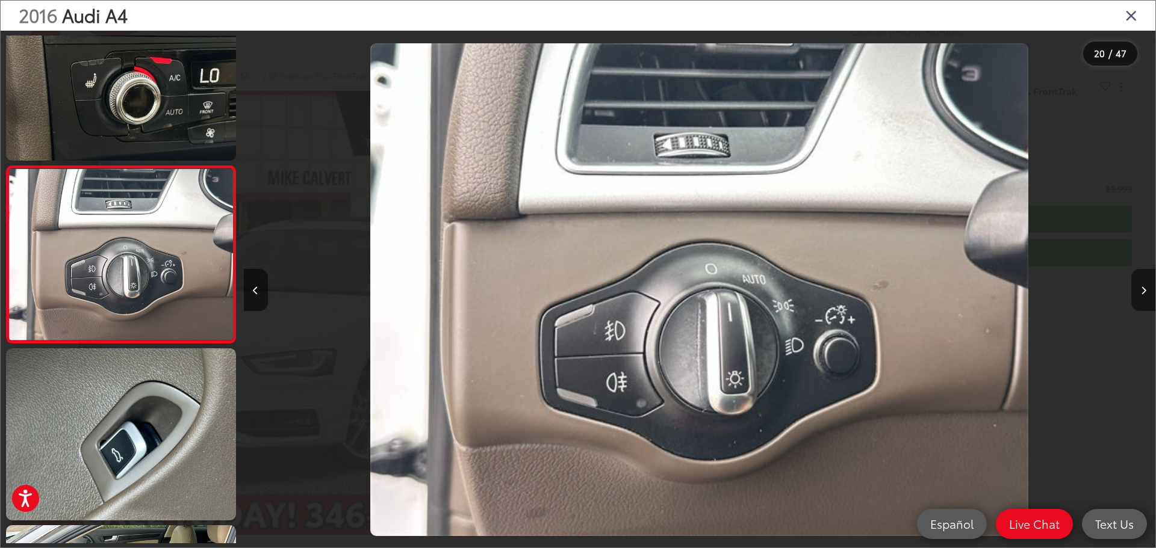
click at [1140, 296] on button "Next image" at bounding box center [1143, 290] width 24 height 42
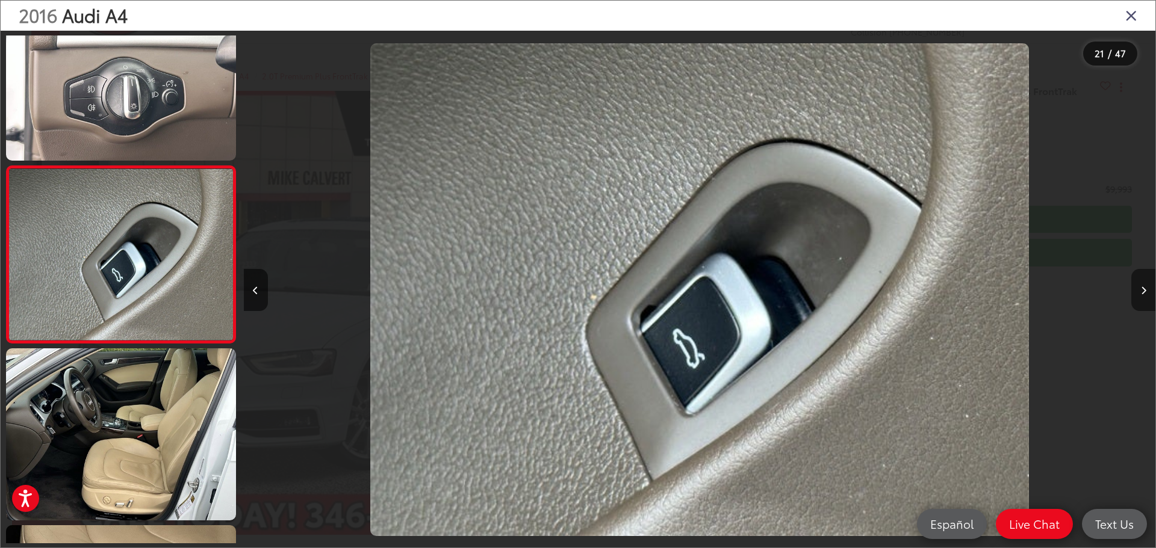
click at [1140, 296] on button "Next image" at bounding box center [1143, 290] width 24 height 42
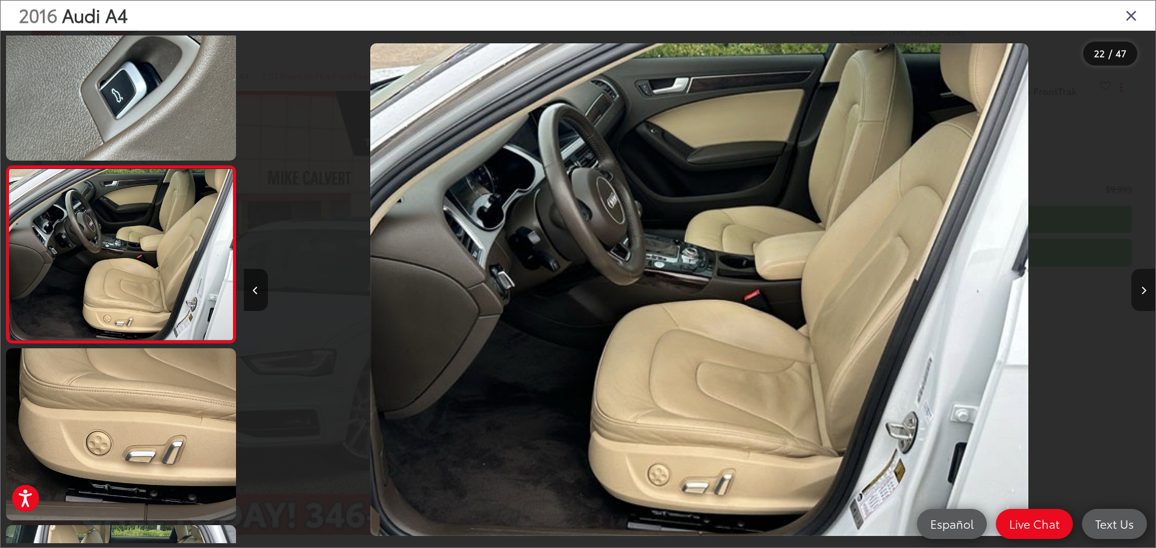
click at [1137, 291] on button "Next image" at bounding box center [1143, 290] width 24 height 42
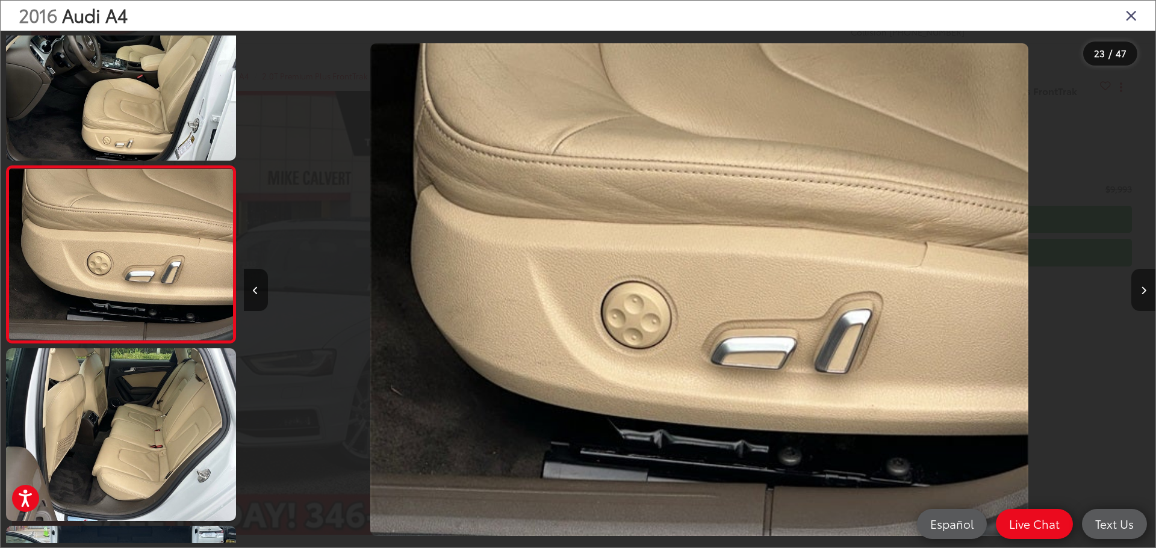
click at [1137, 291] on button "Next image" at bounding box center [1143, 290] width 24 height 42
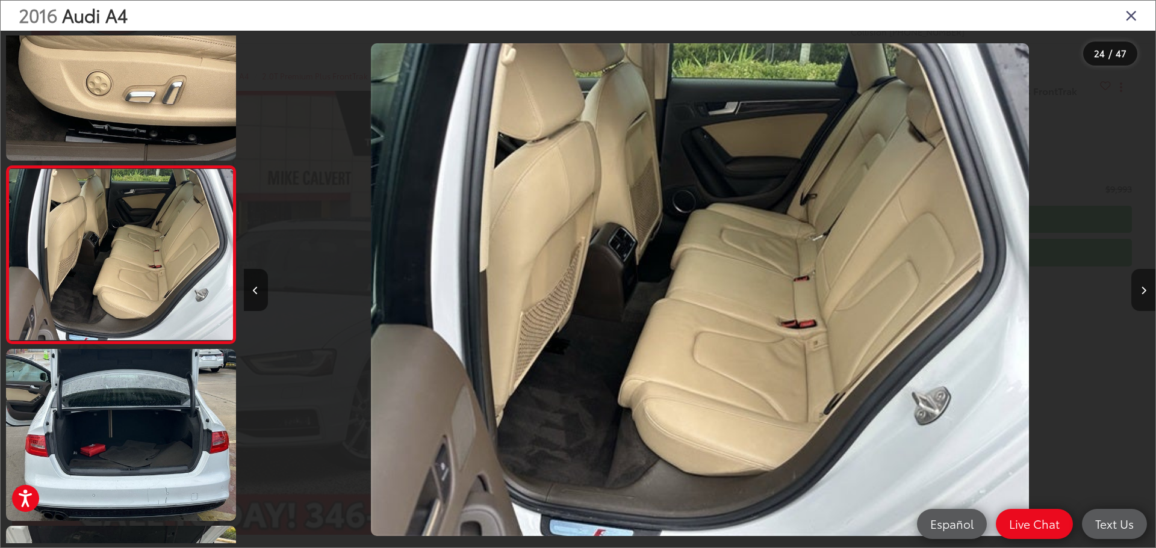
click at [1137, 291] on button "Next image" at bounding box center [1143, 290] width 24 height 42
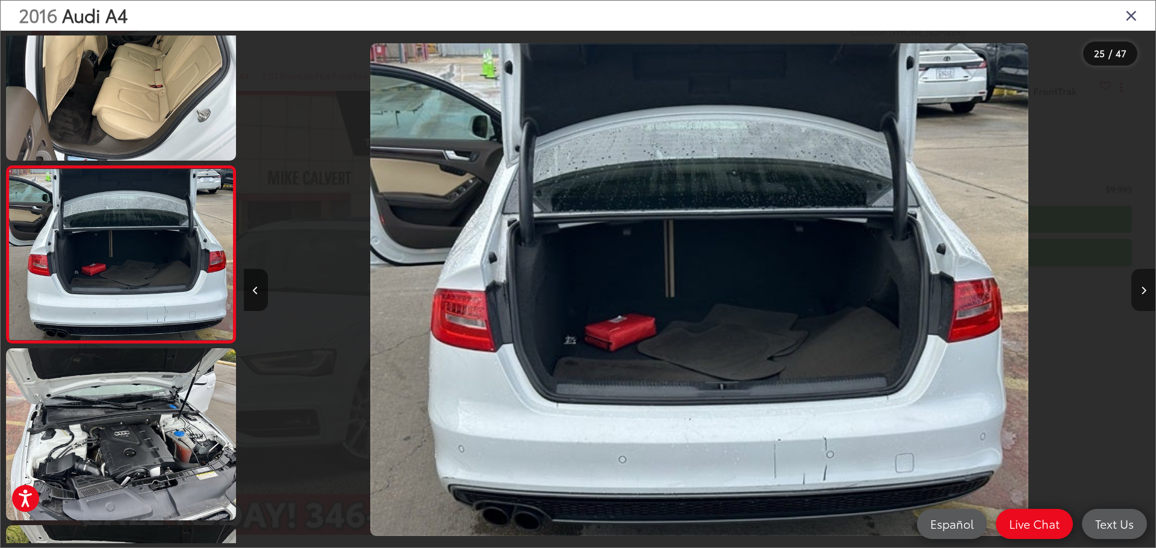
click at [1137, 291] on button "Next image" at bounding box center [1143, 290] width 24 height 42
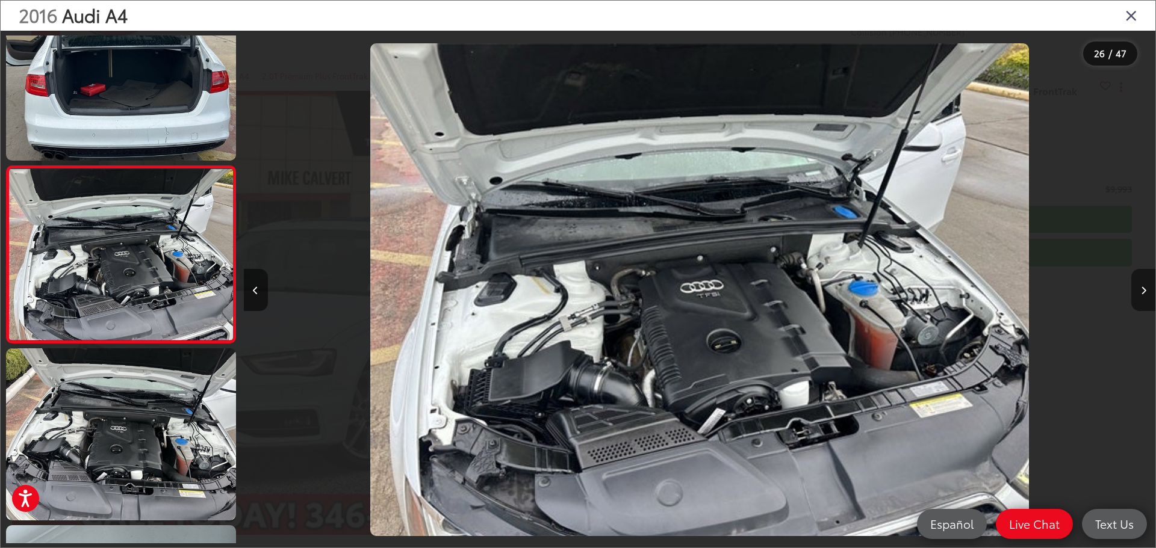
click at [1137, 291] on button "Next image" at bounding box center [1143, 290] width 24 height 42
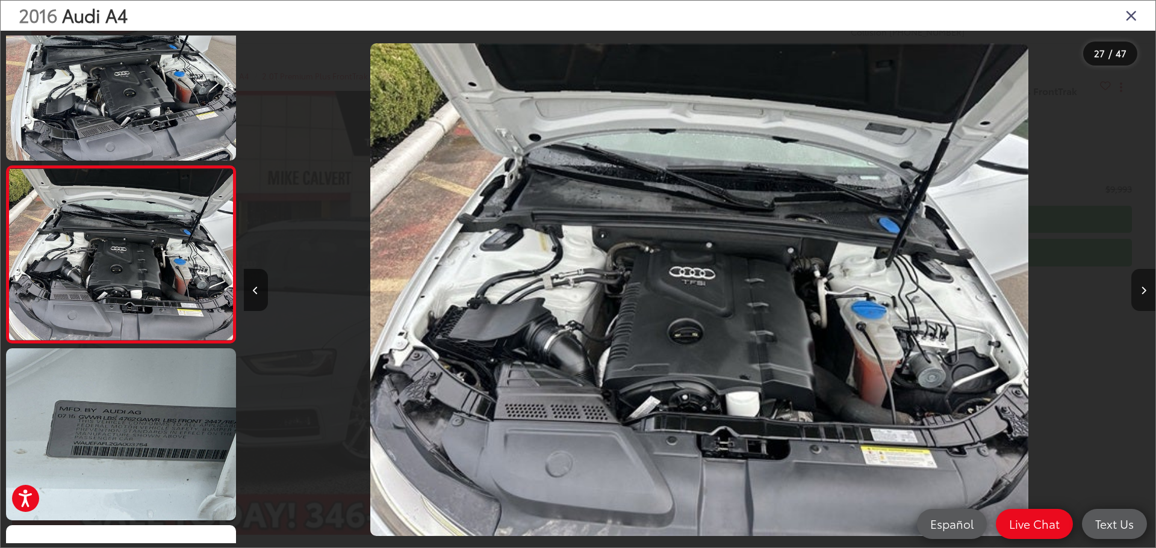
click at [1137, 291] on button "Next image" at bounding box center [1143, 290] width 24 height 42
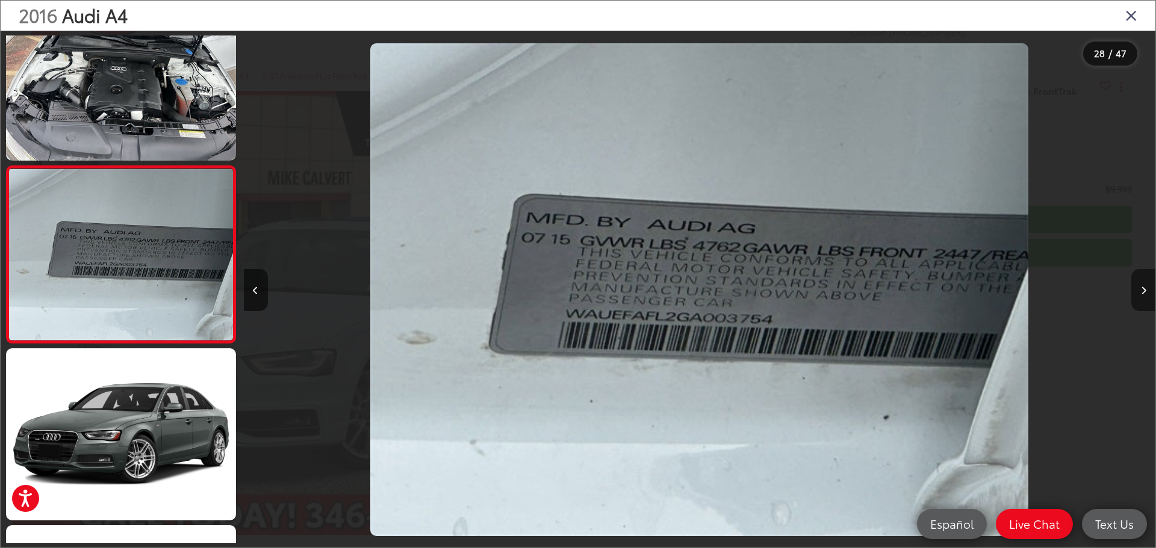
click at [1137, 291] on button "Next image" at bounding box center [1143, 290] width 24 height 42
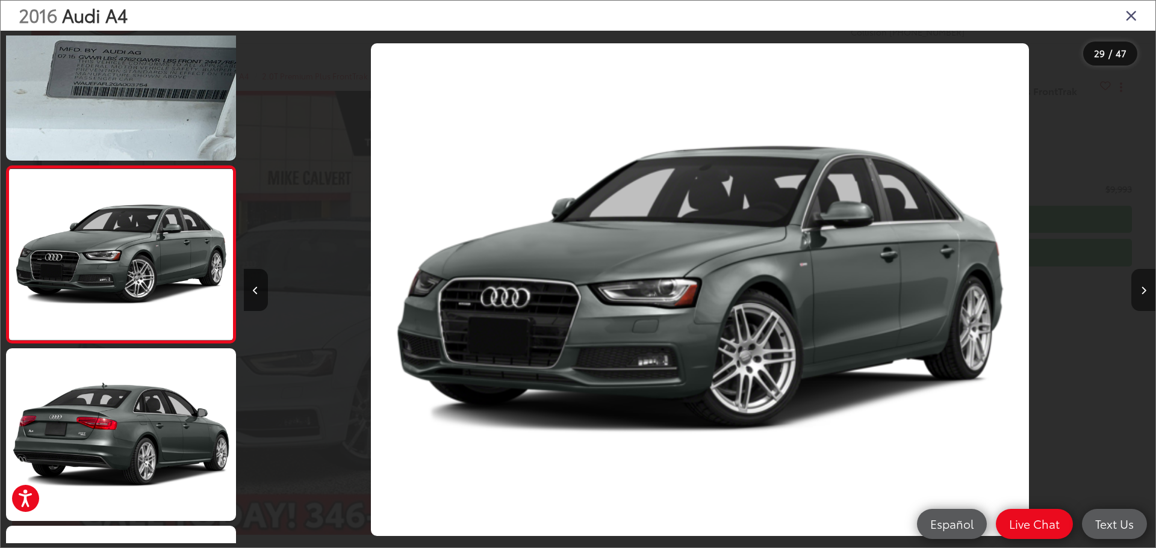
click at [1137, 291] on button "Next image" at bounding box center [1143, 290] width 24 height 42
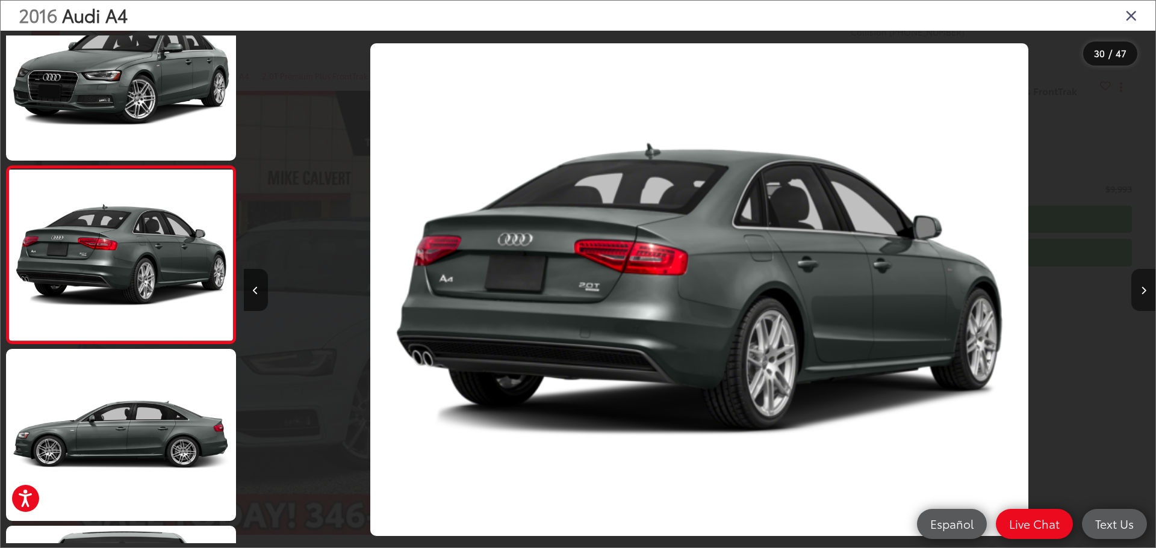
click at [1137, 291] on button "Next image" at bounding box center [1143, 290] width 24 height 42
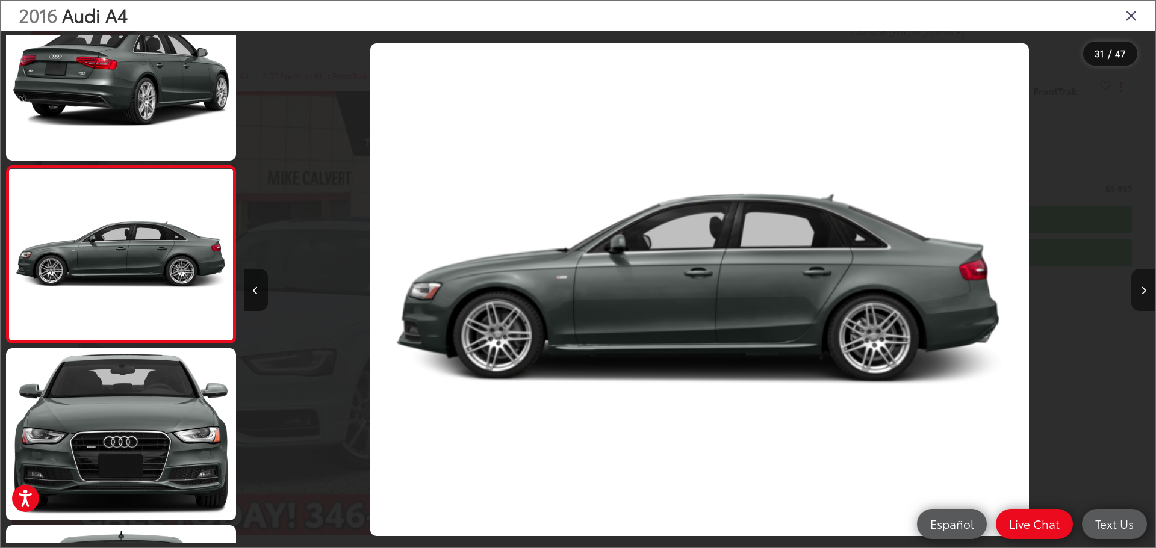
click at [1137, 291] on button "Next image" at bounding box center [1143, 290] width 24 height 42
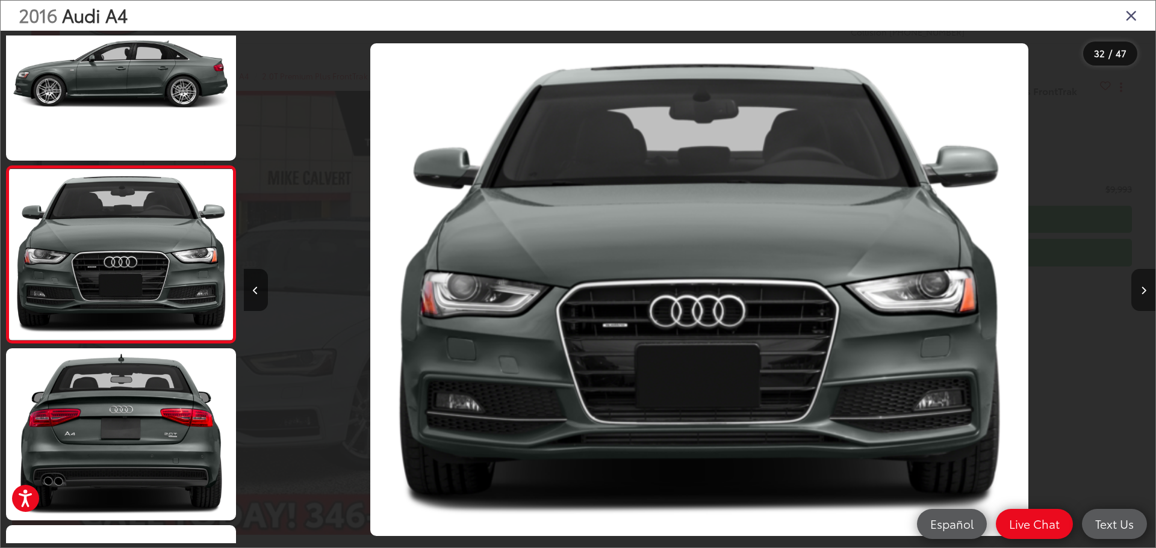
click at [1137, 291] on button "Next image" at bounding box center [1143, 290] width 24 height 42
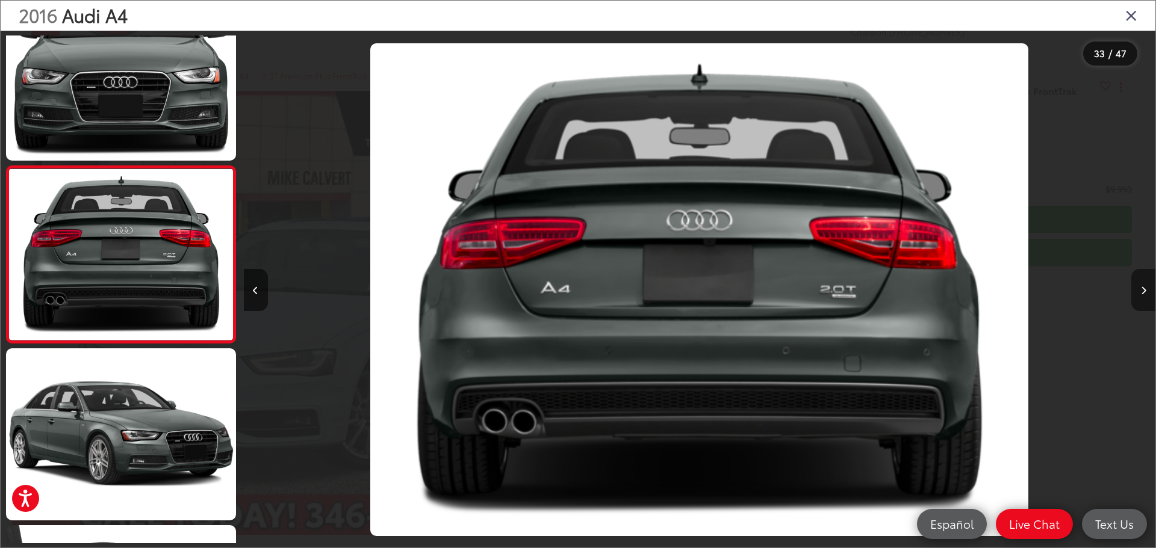
click at [1137, 291] on button "Next image" at bounding box center [1143, 290] width 24 height 42
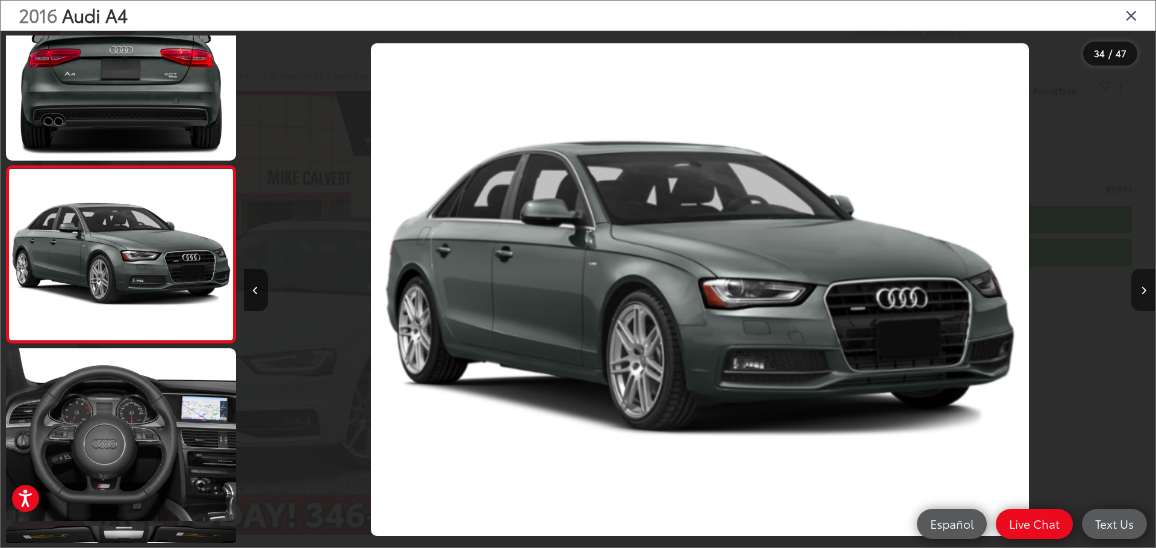
click at [1137, 291] on button "Next image" at bounding box center [1143, 290] width 24 height 42
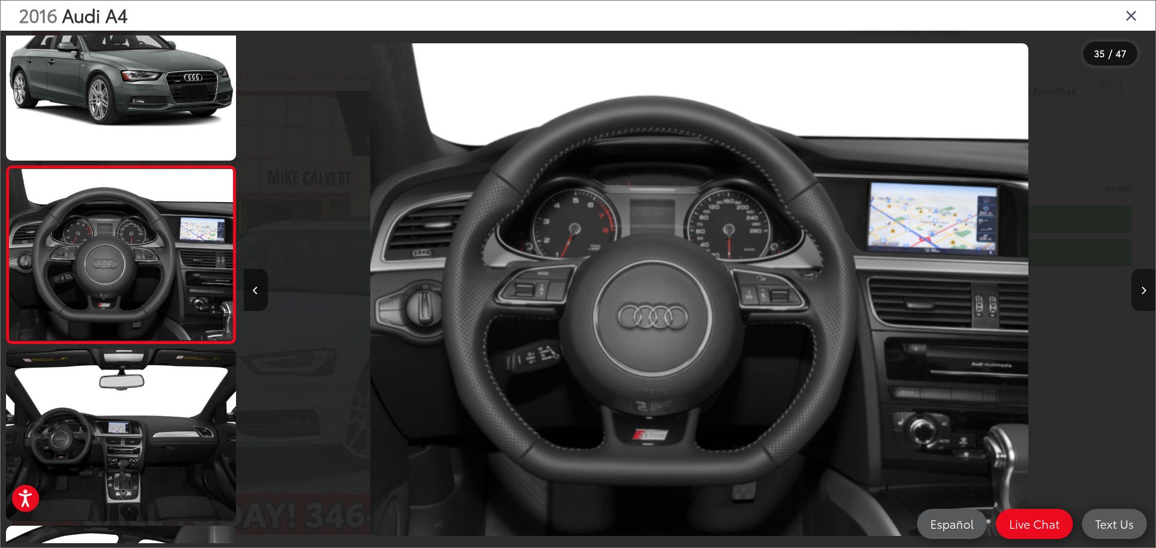
click at [1137, 291] on button "Next image" at bounding box center [1143, 290] width 24 height 42
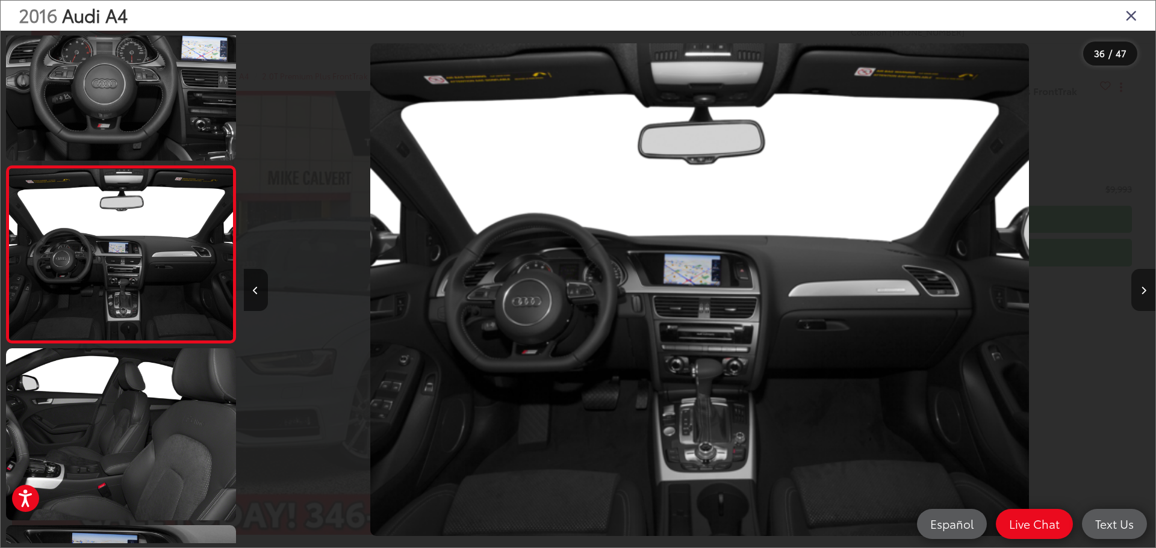
click at [1137, 291] on button "Next image" at bounding box center [1143, 290] width 24 height 42
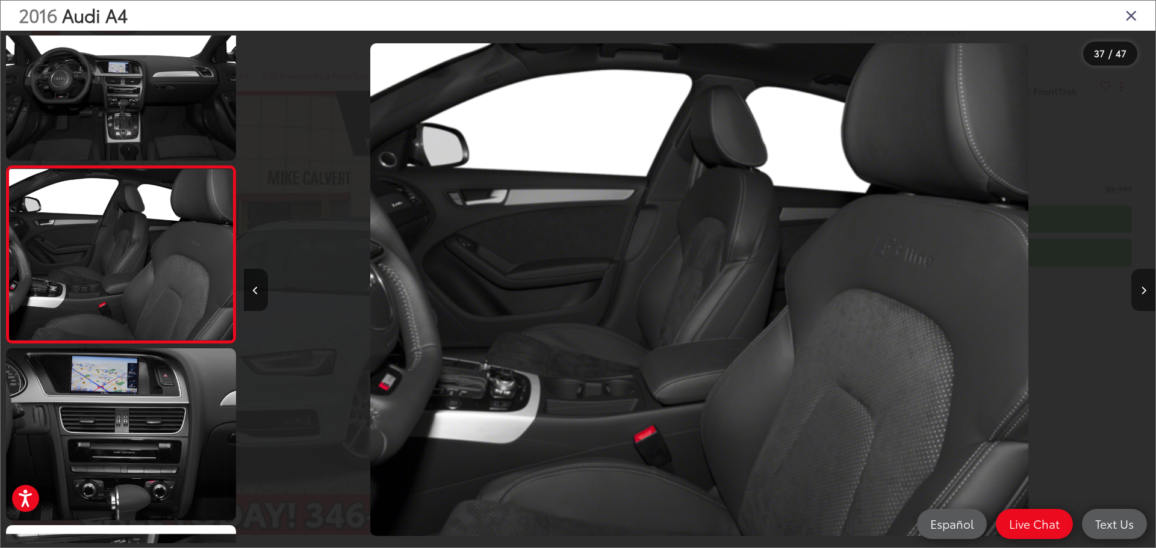
click at [1142, 297] on button "Next image" at bounding box center [1143, 290] width 24 height 42
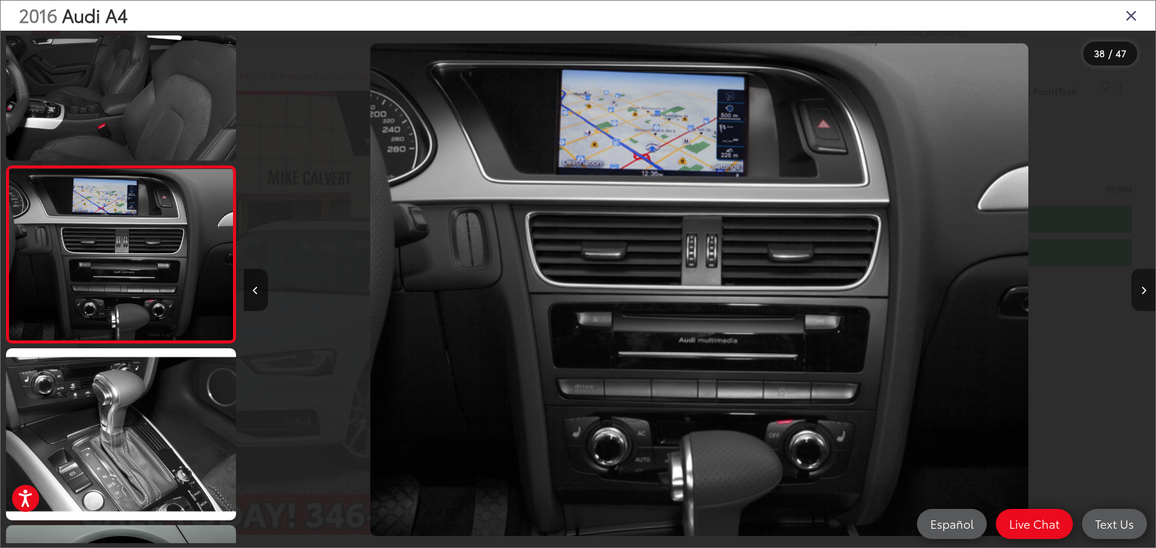
click at [1142, 297] on button "Next image" at bounding box center [1143, 290] width 24 height 42
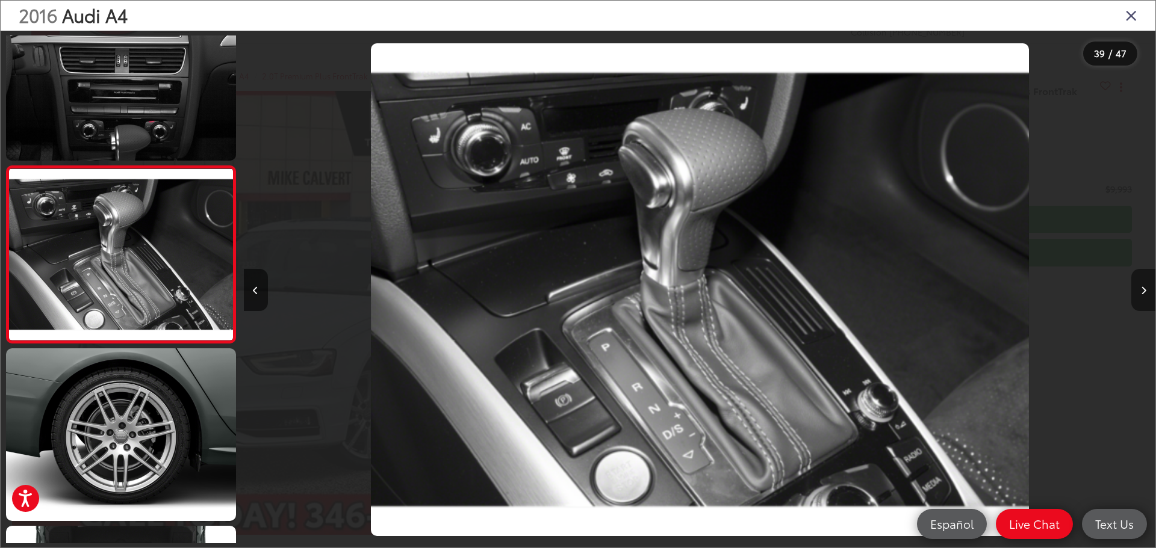
click at [1142, 297] on button "Next image" at bounding box center [1143, 290] width 24 height 42
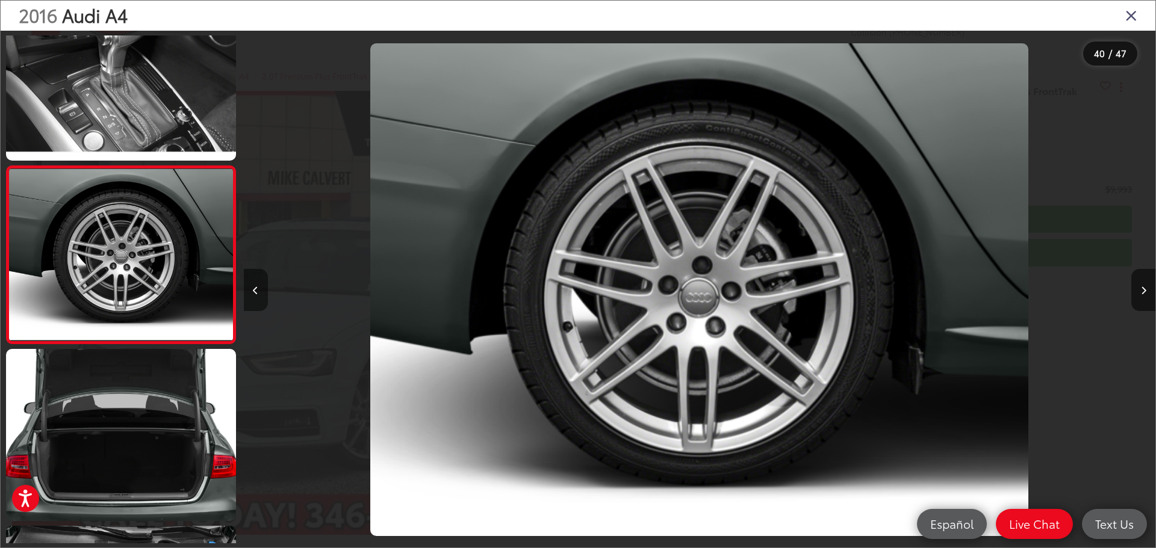
click at [258, 283] on button "Previous image" at bounding box center [256, 290] width 24 height 42
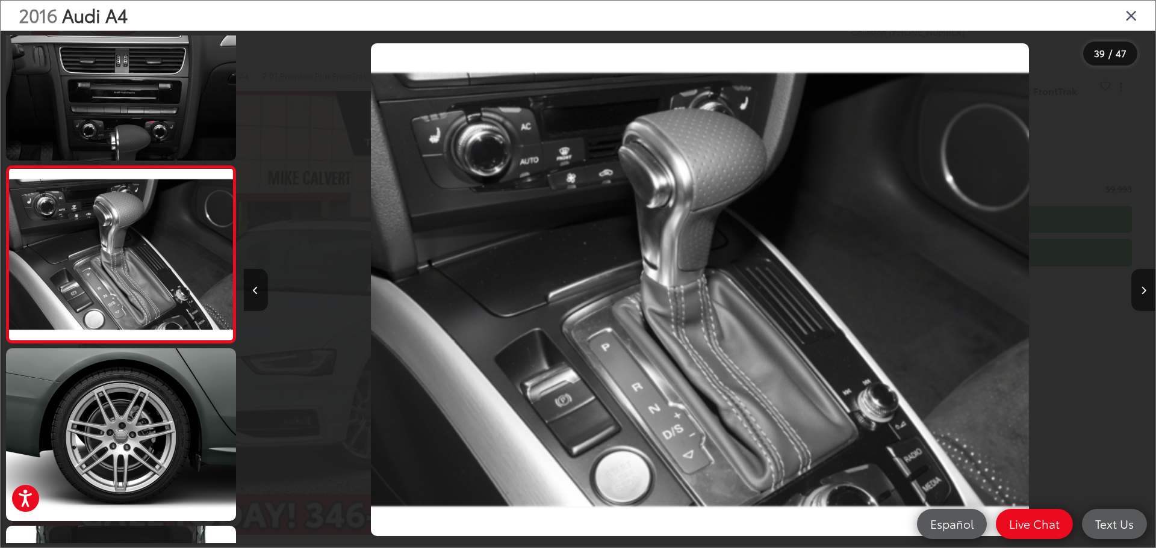
click at [1064, 223] on div at bounding box center [1041, 290] width 228 height 518
click at [1141, 290] on icon "Next image" at bounding box center [1143, 291] width 5 height 8
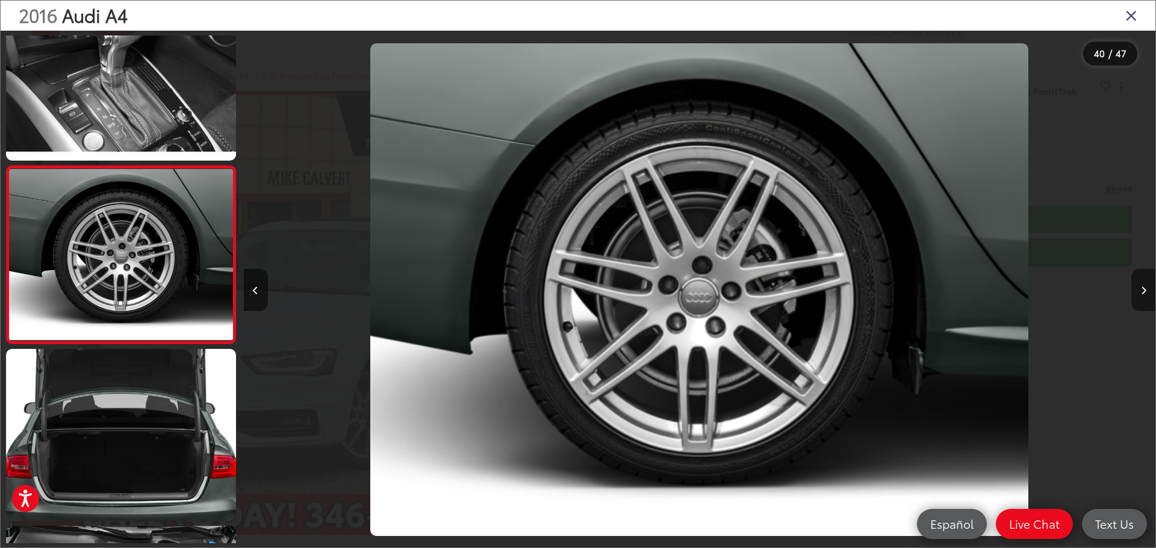
click at [1141, 290] on icon "Next image" at bounding box center [1143, 291] width 5 height 8
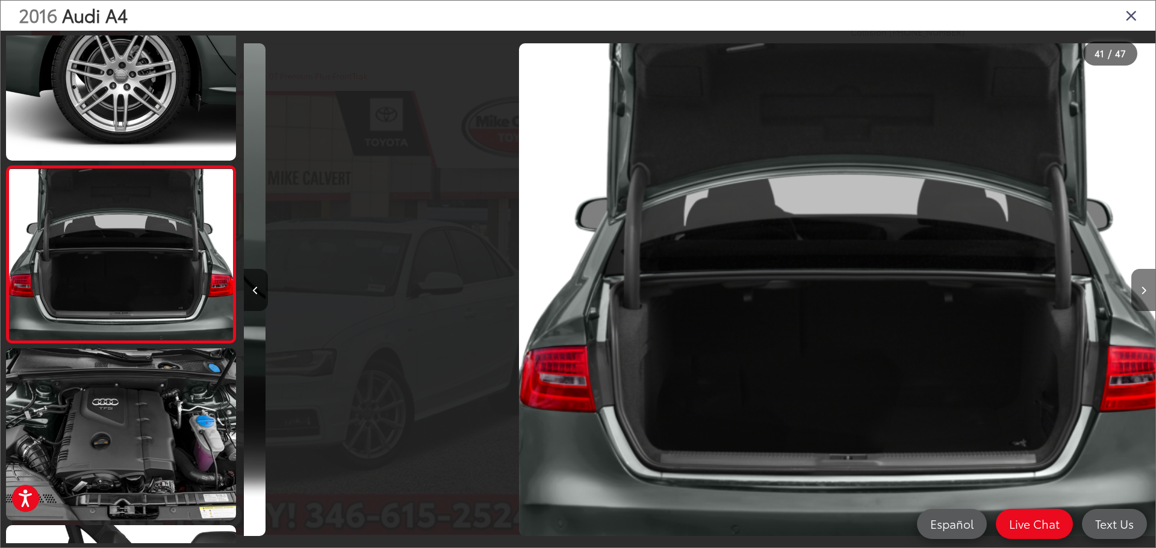
scroll to position [0, 36464]
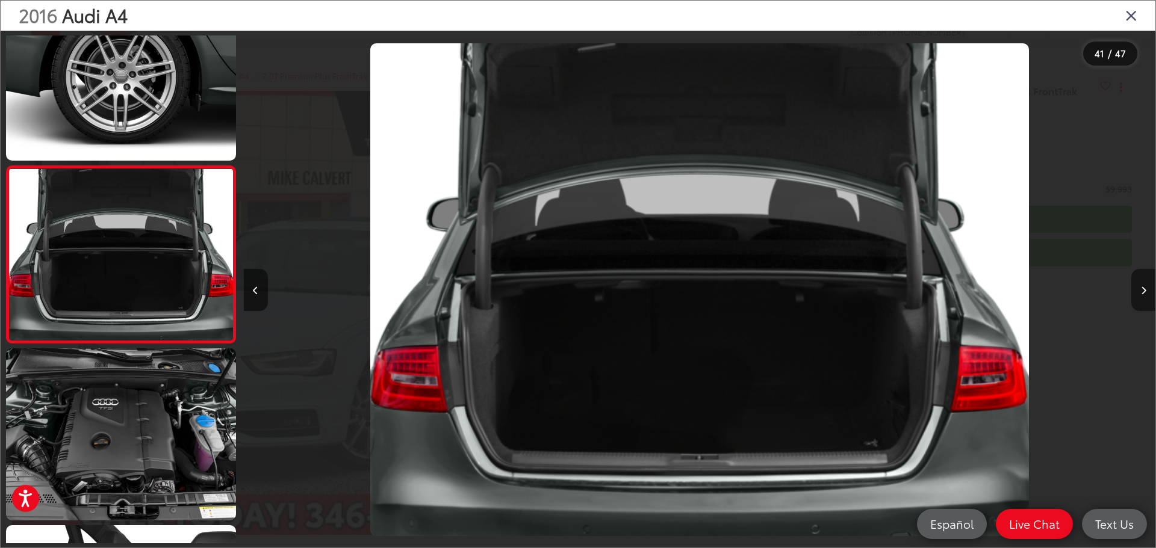
click at [1141, 290] on icon "Next image" at bounding box center [1143, 291] width 5 height 8
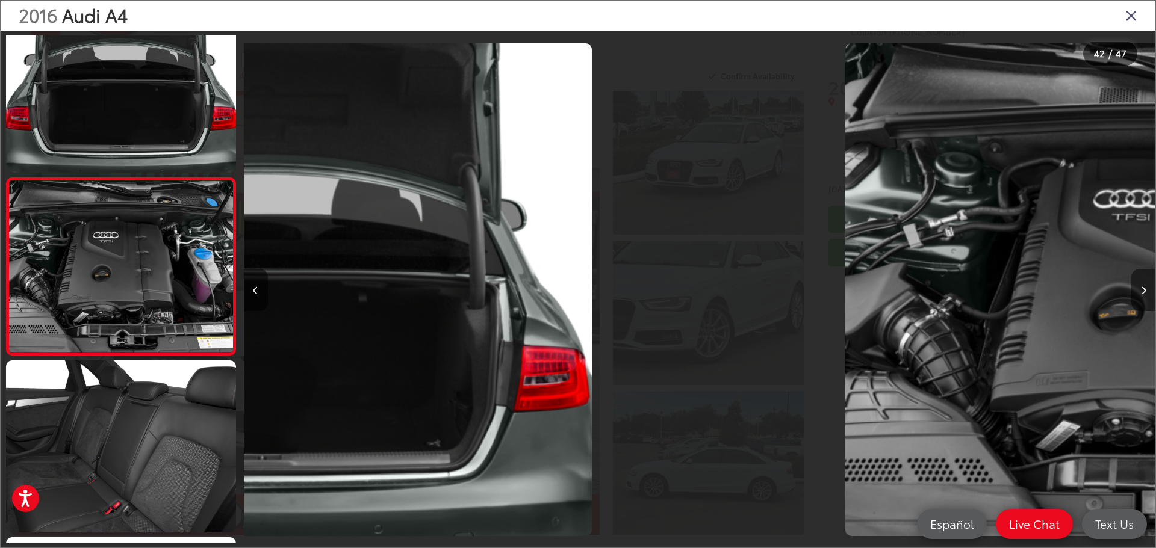
scroll to position [7131, 0]
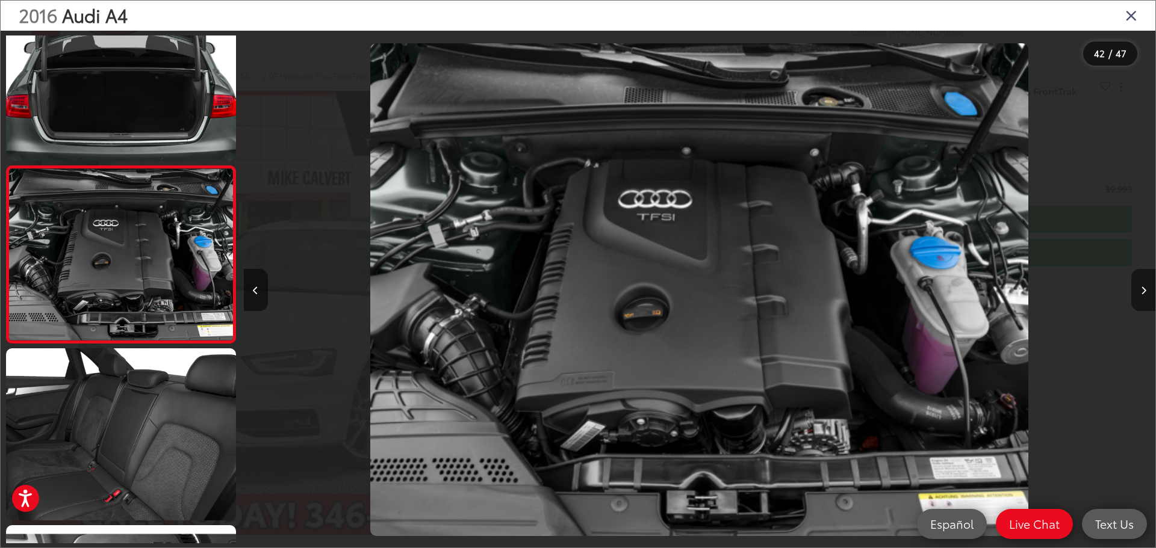
click at [1141, 290] on icon "Next image" at bounding box center [1143, 291] width 5 height 8
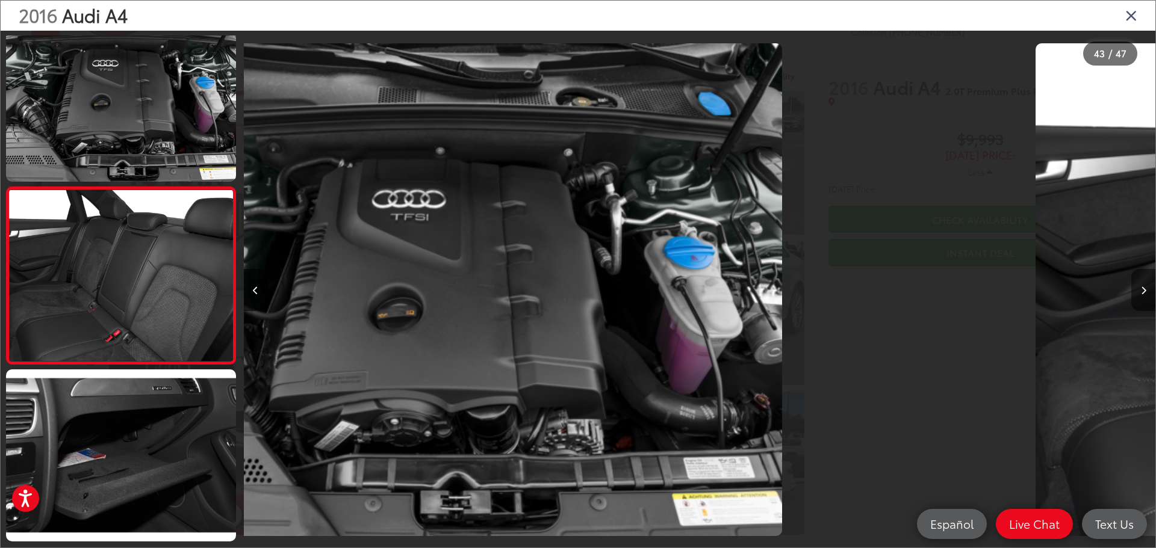
scroll to position [7308, 0]
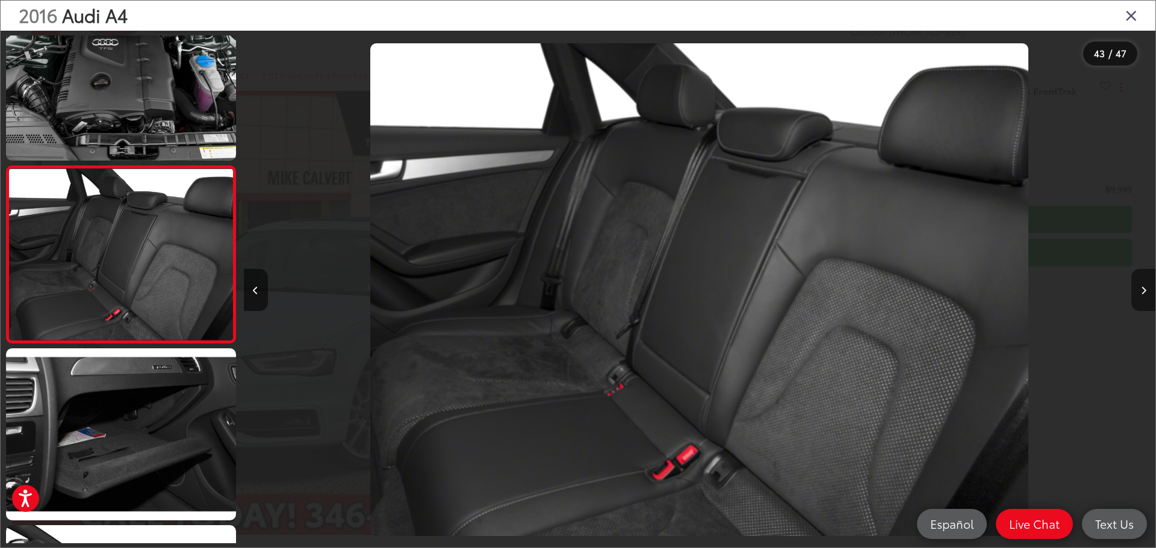
click at [1141, 290] on icon "Next image" at bounding box center [1143, 291] width 5 height 8
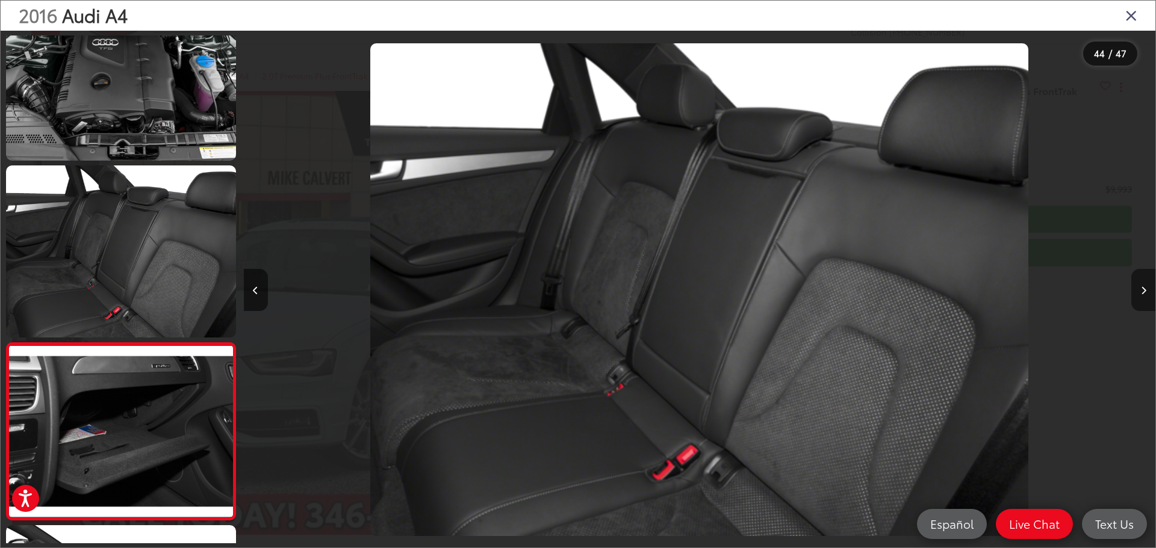
scroll to position [0, 38533]
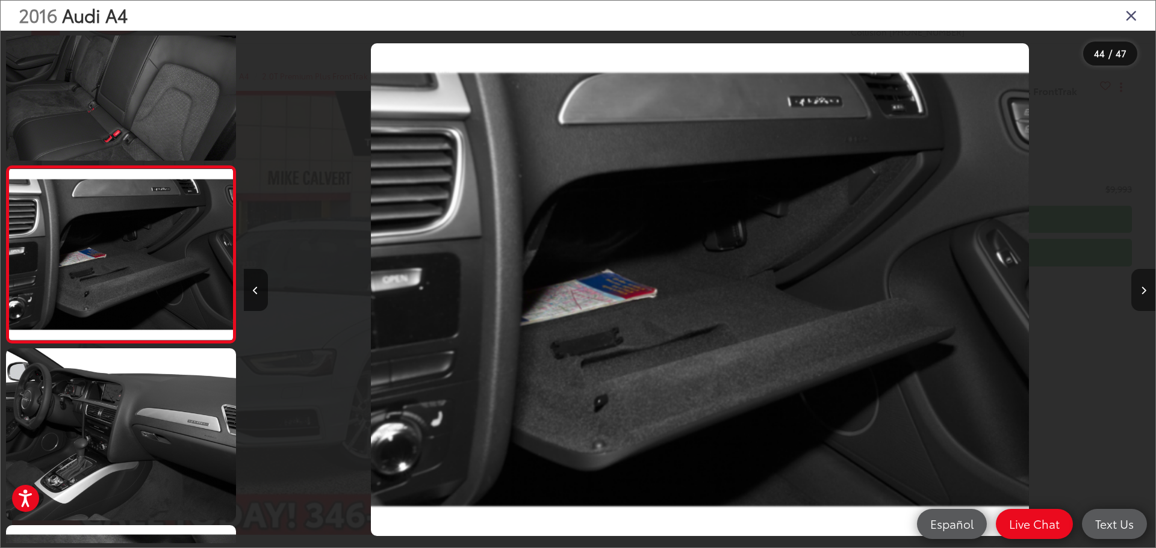
click at [1141, 290] on icon "Next image" at bounding box center [1143, 291] width 5 height 8
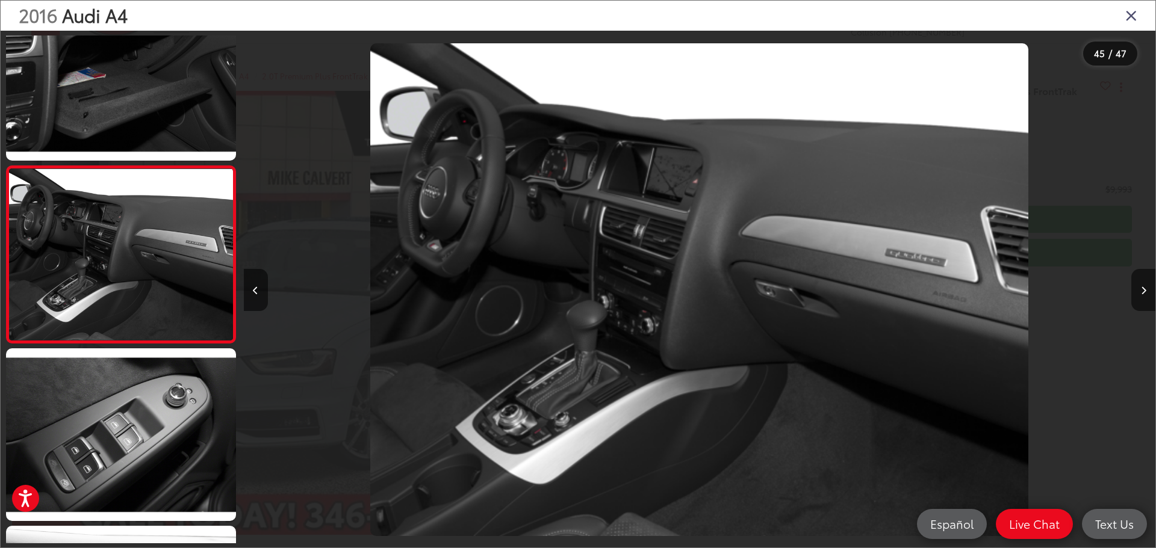
click at [1133, 5] on div "2016 Audi A4" at bounding box center [578, 16] width 1155 height 30
click at [1133, 16] on icon "Close gallery" at bounding box center [1131, 15] width 12 height 16
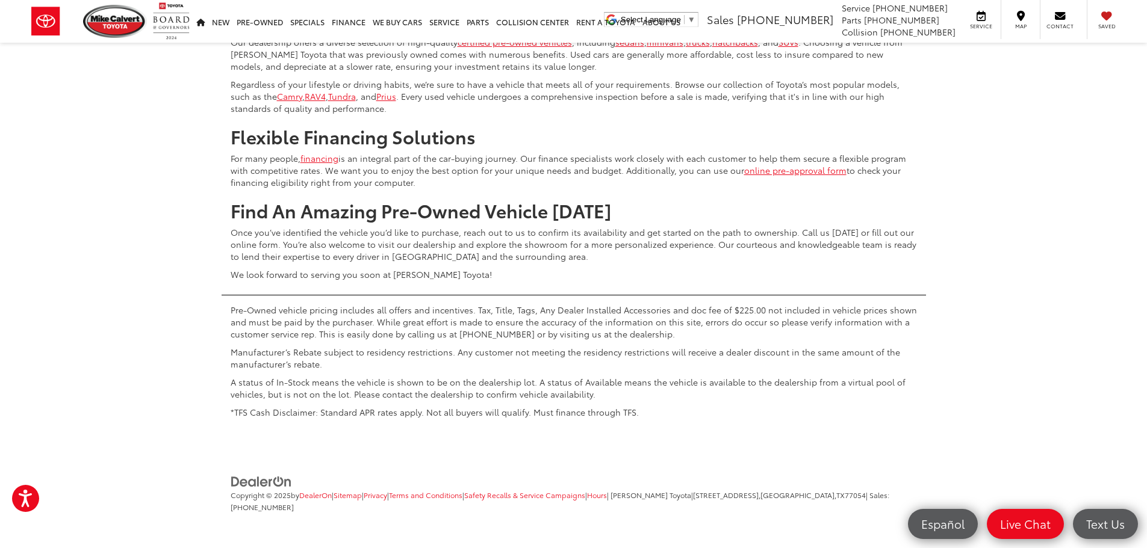
scroll to position [22874, 0]
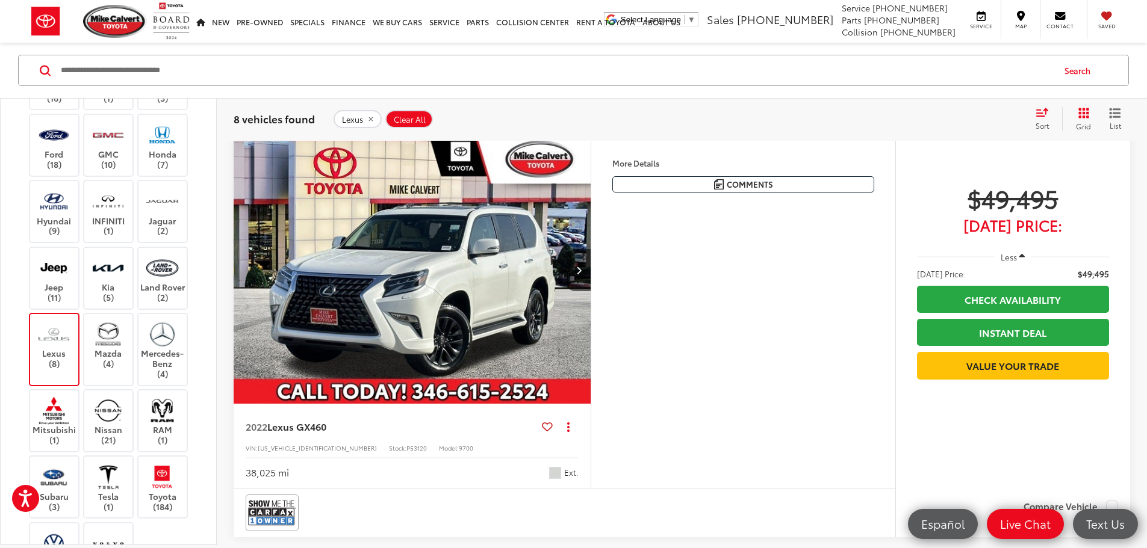
scroll to position [2606, 0]
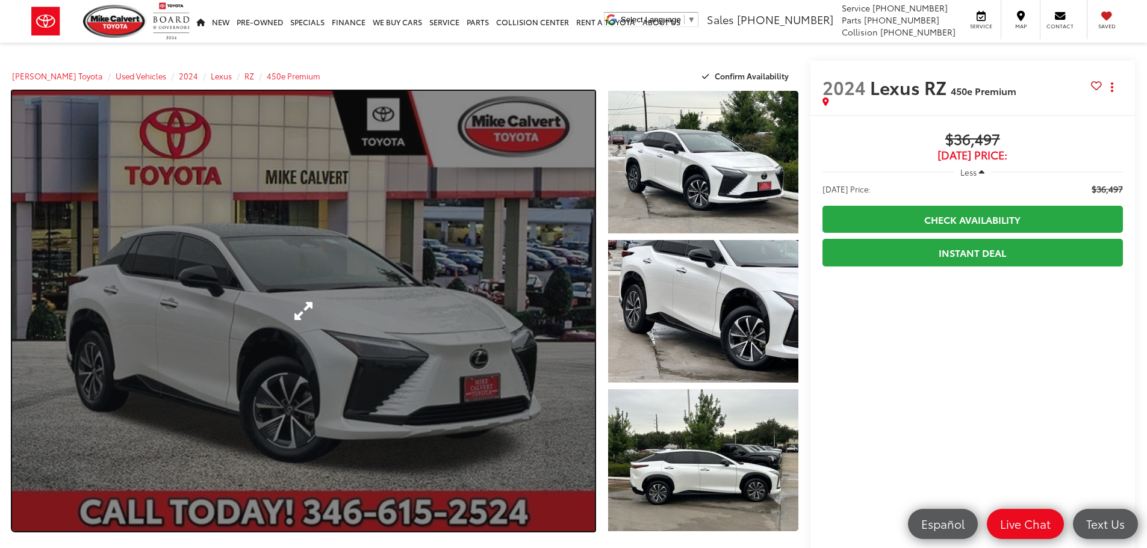
click at [425, 279] on link "Expand Photo 0" at bounding box center [303, 311] width 583 height 441
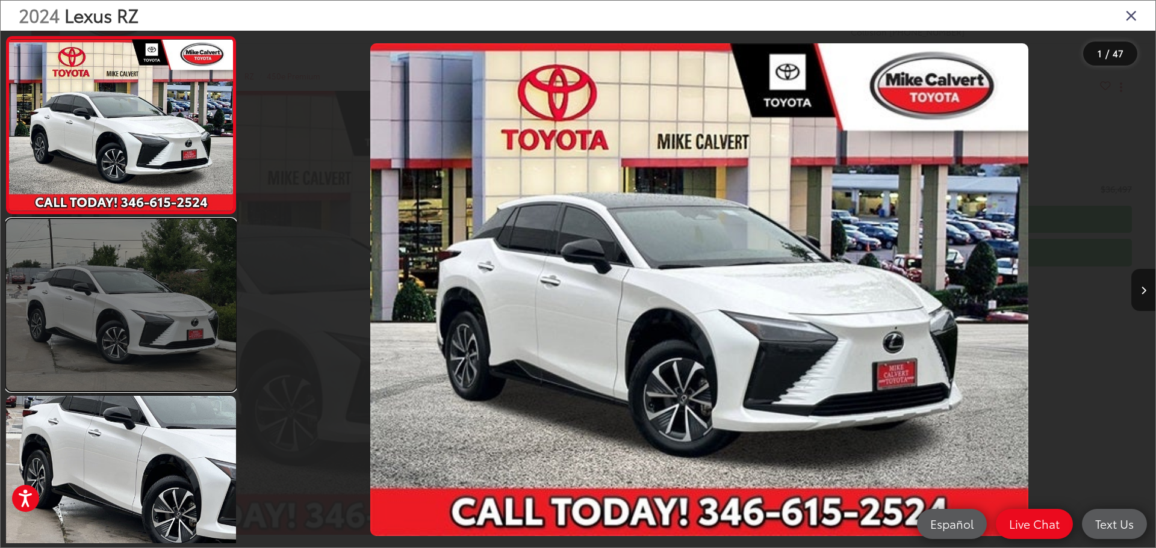
click at [60, 273] on link at bounding box center [121, 305] width 230 height 172
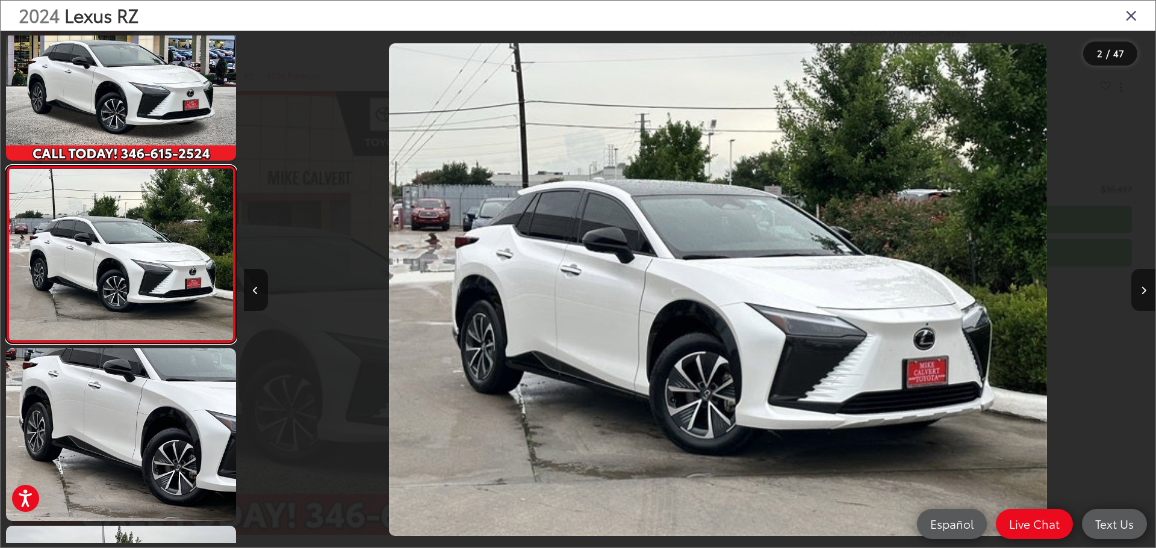
scroll to position [0, 911]
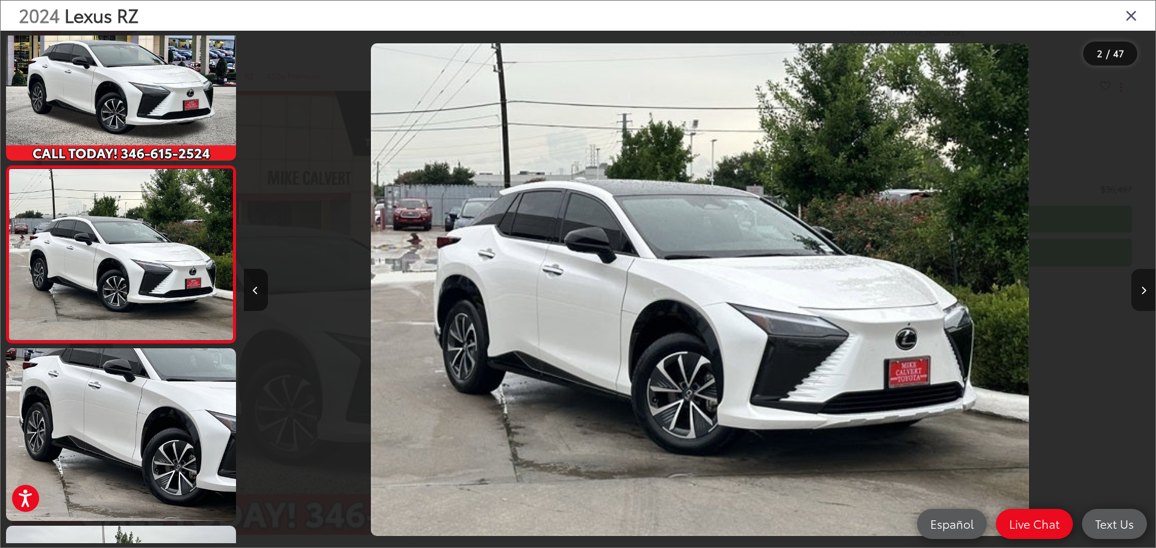
click at [1142, 290] on icon "Next image" at bounding box center [1143, 291] width 5 height 8
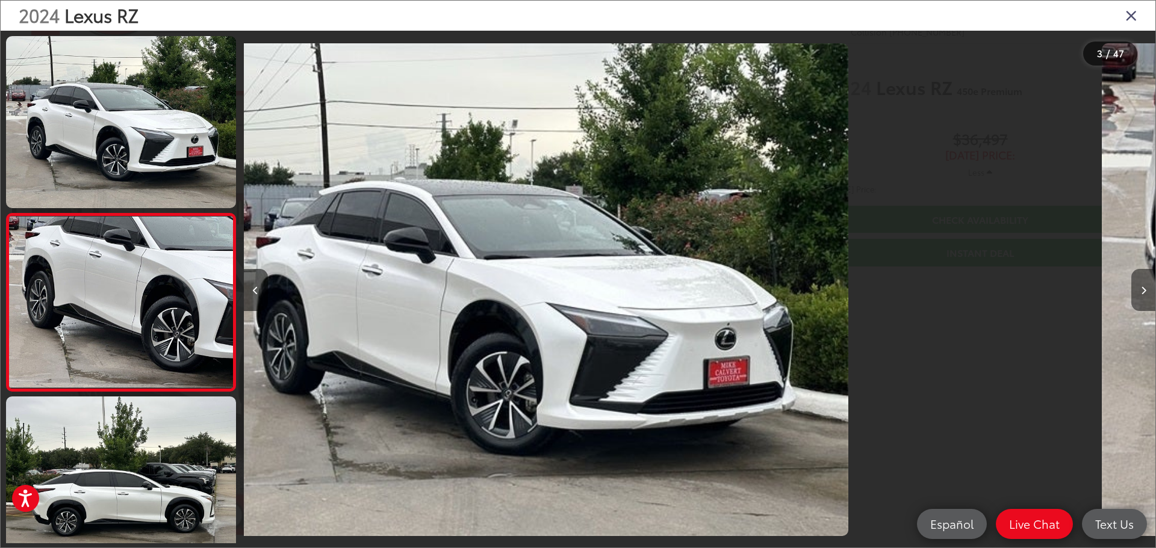
scroll to position [225, 0]
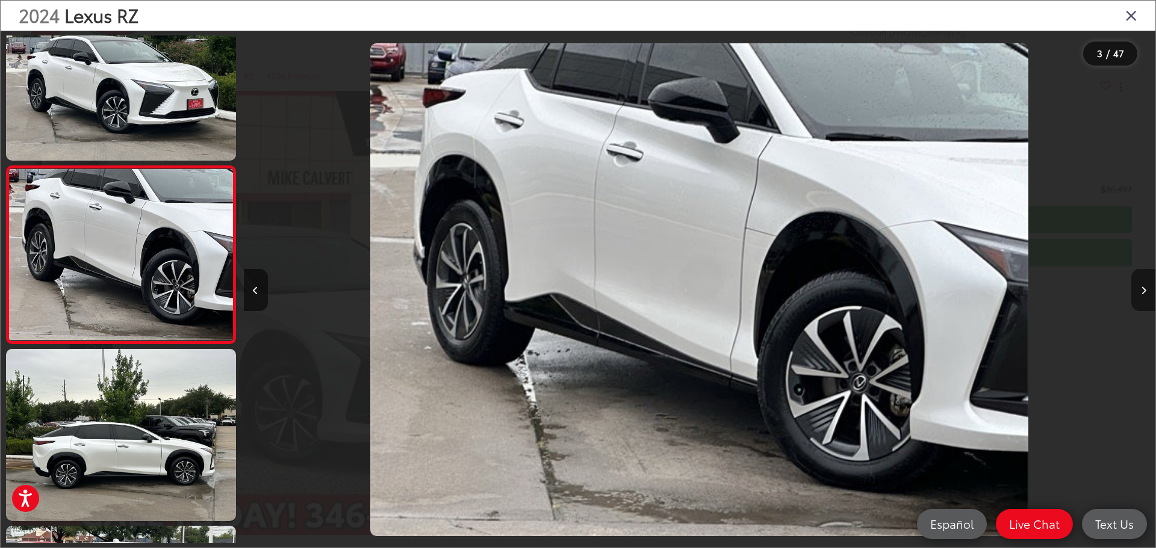
click at [1142, 290] on icon "Next image" at bounding box center [1143, 291] width 5 height 8
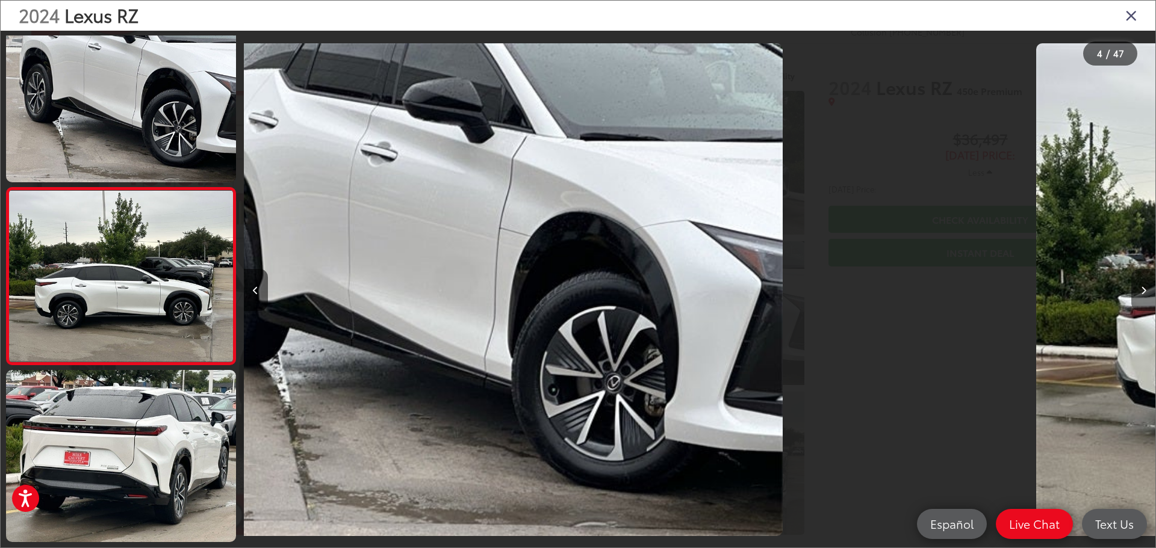
scroll to position [402, 0]
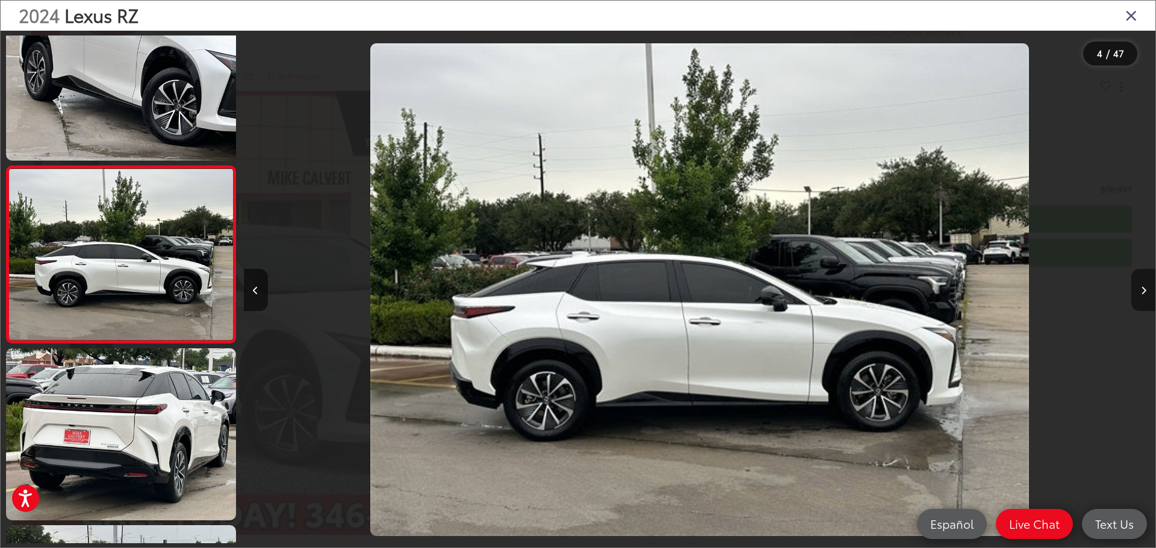
click at [1142, 290] on icon "Next image" at bounding box center [1143, 291] width 5 height 8
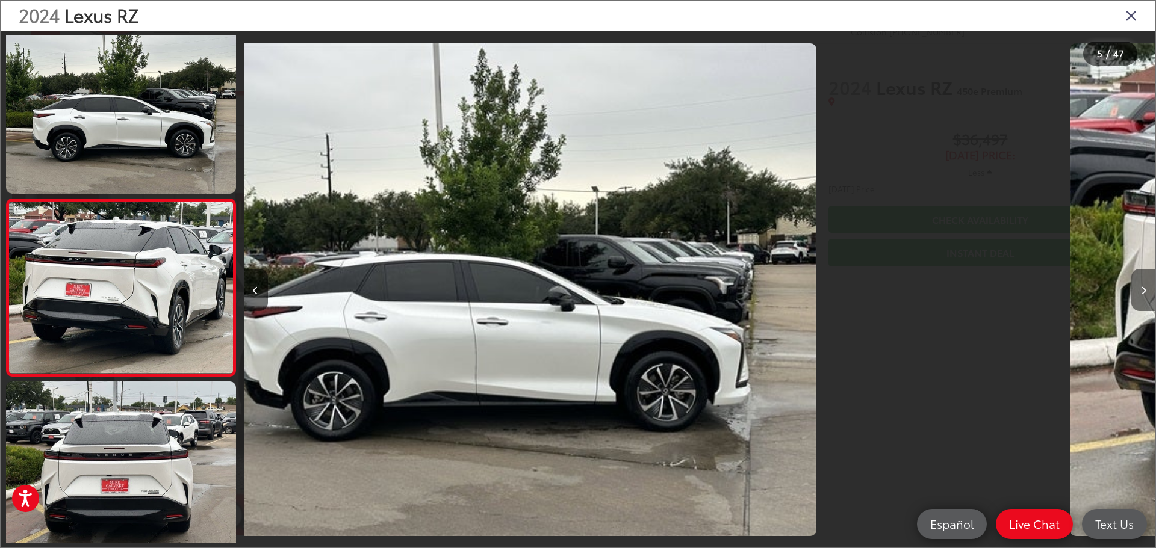
scroll to position [579, 0]
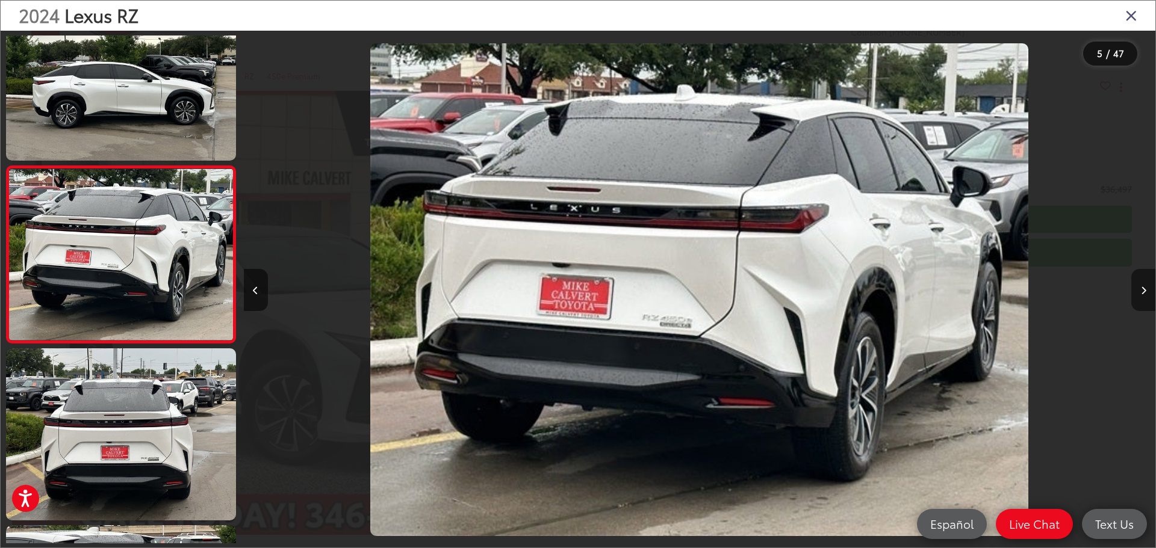
click at [1142, 290] on icon "Next image" at bounding box center [1143, 291] width 5 height 8
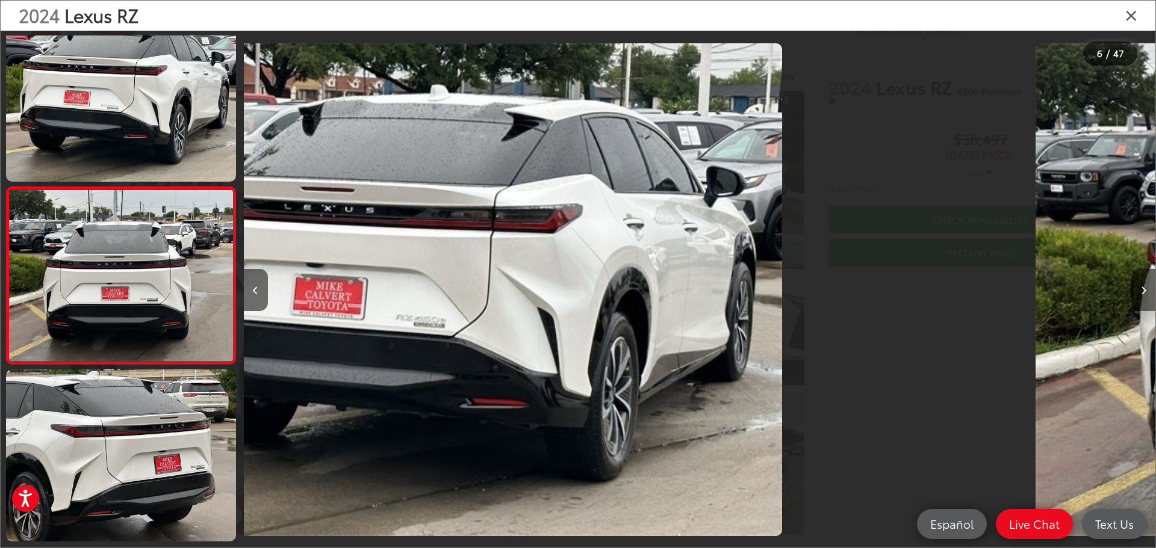
scroll to position [756, 0]
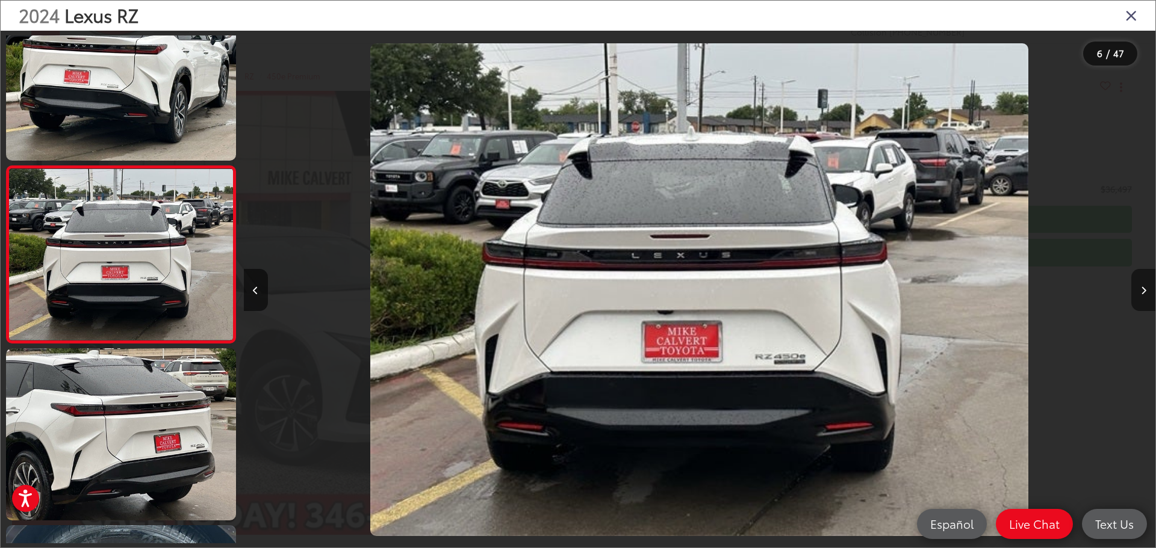
click at [1142, 290] on icon "Next image" at bounding box center [1143, 291] width 5 height 8
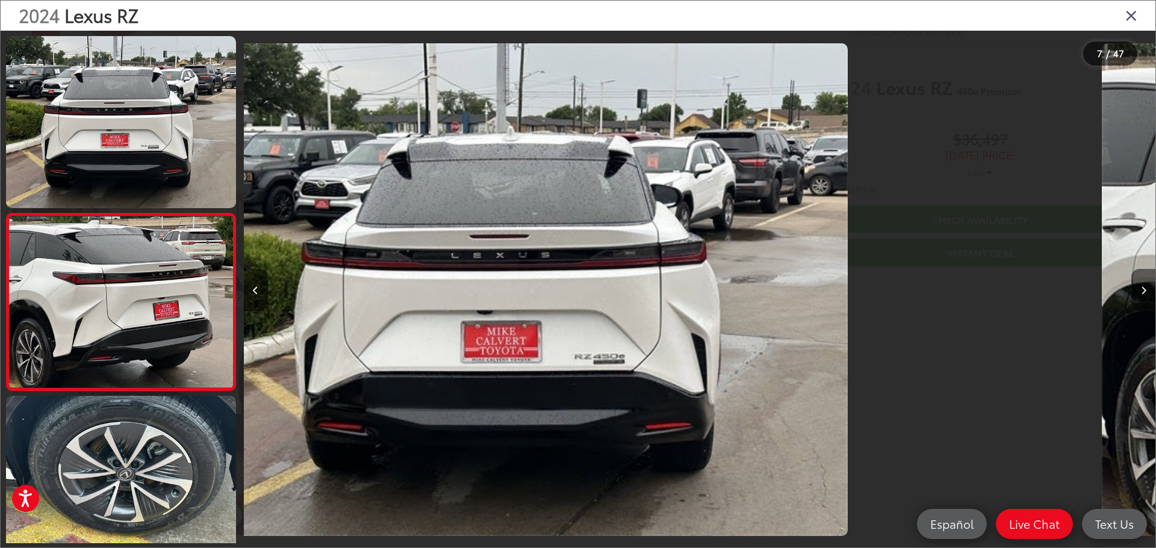
scroll to position [933, 0]
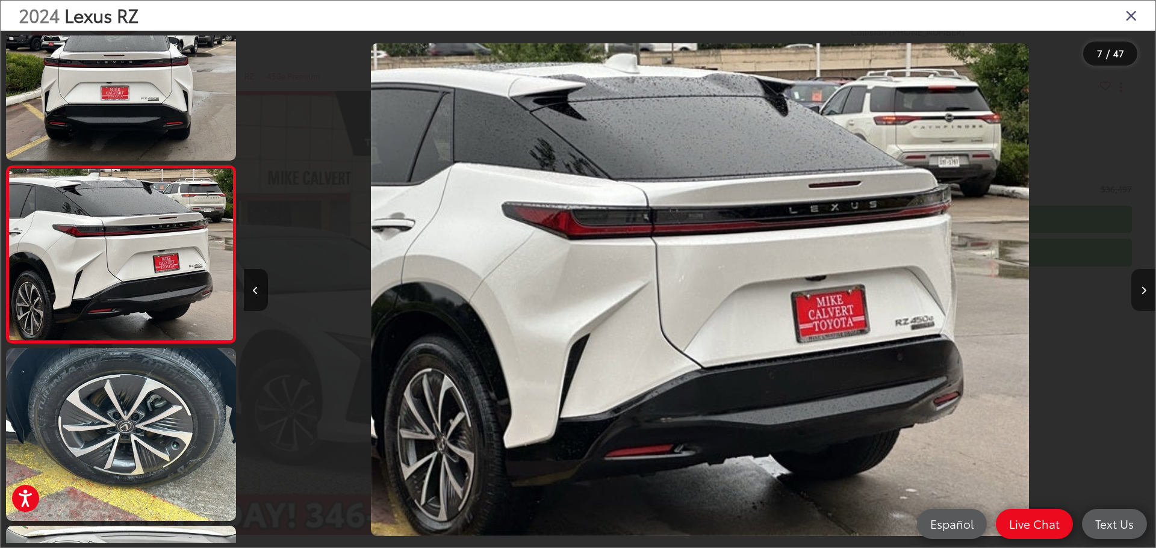
click at [1142, 290] on icon "Next image" at bounding box center [1143, 291] width 5 height 8
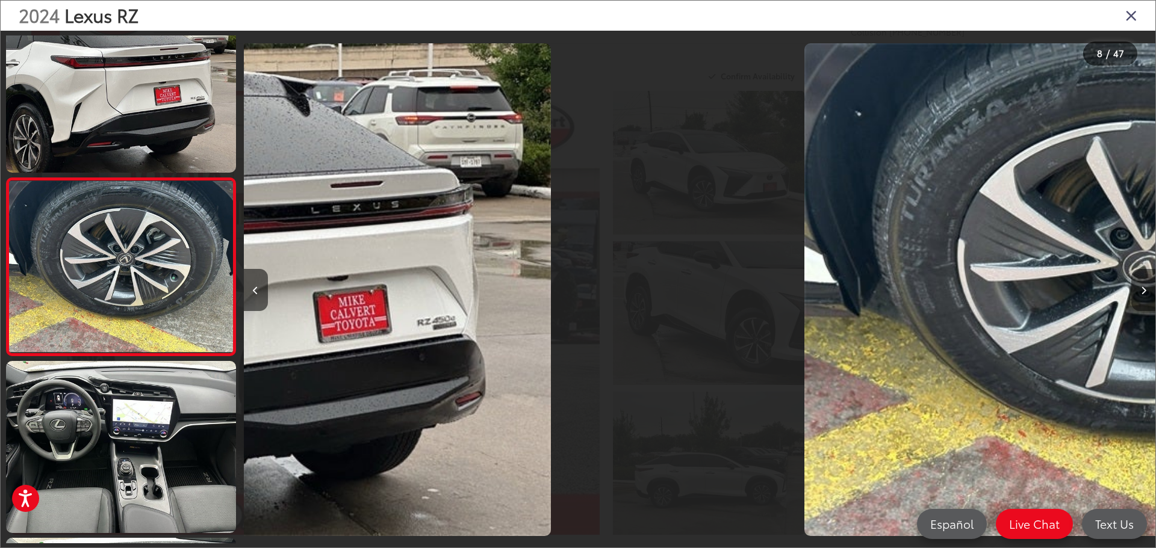
scroll to position [1110, 0]
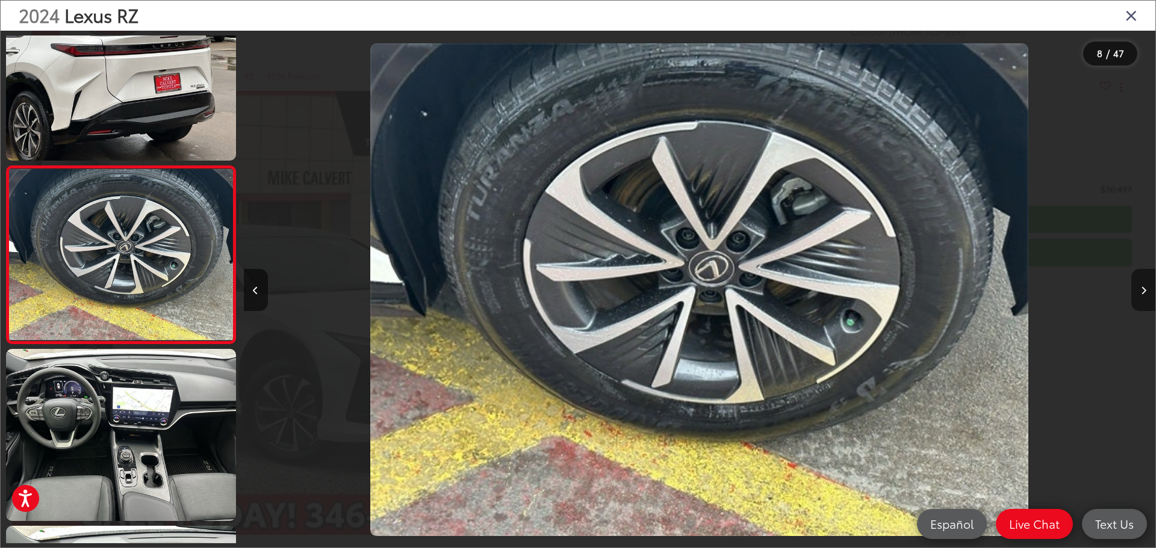
click at [1142, 290] on icon "Next image" at bounding box center [1143, 291] width 5 height 8
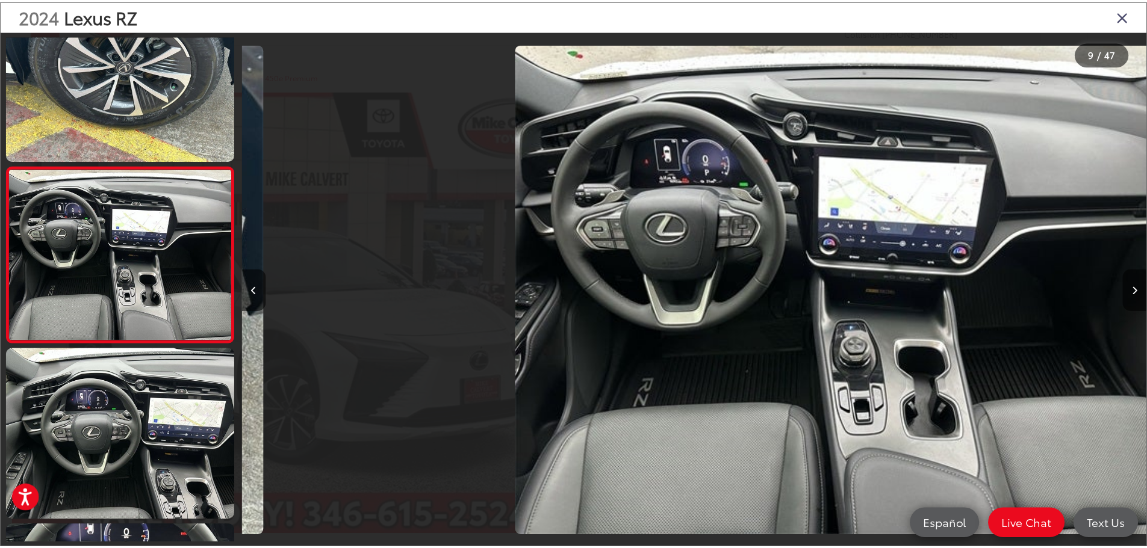
scroll to position [0, 7293]
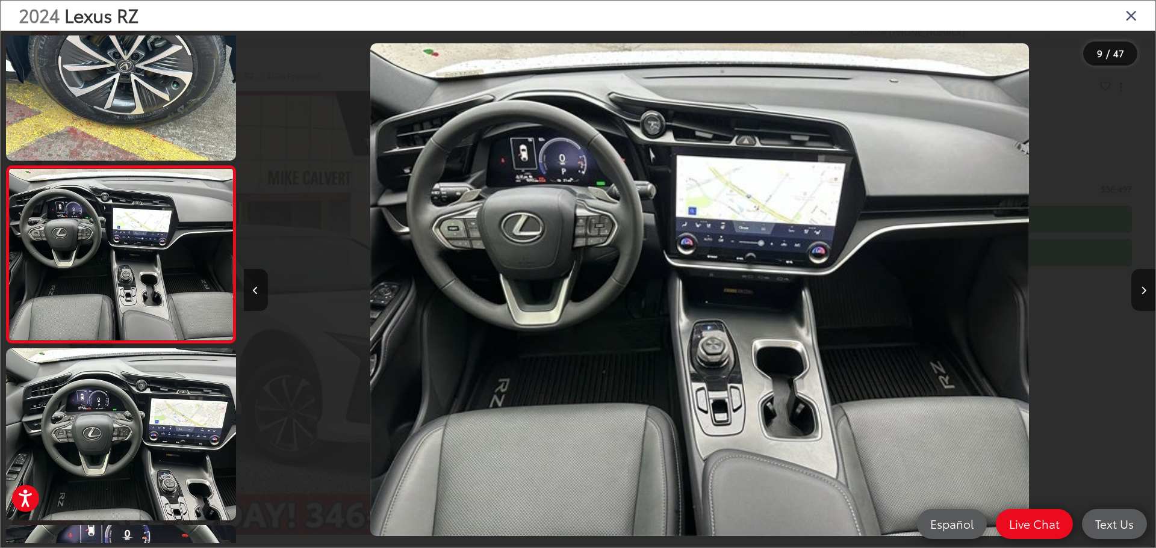
click at [1128, 13] on icon "Close gallery" at bounding box center [1131, 15] width 12 height 16
